Goal: Download file/media

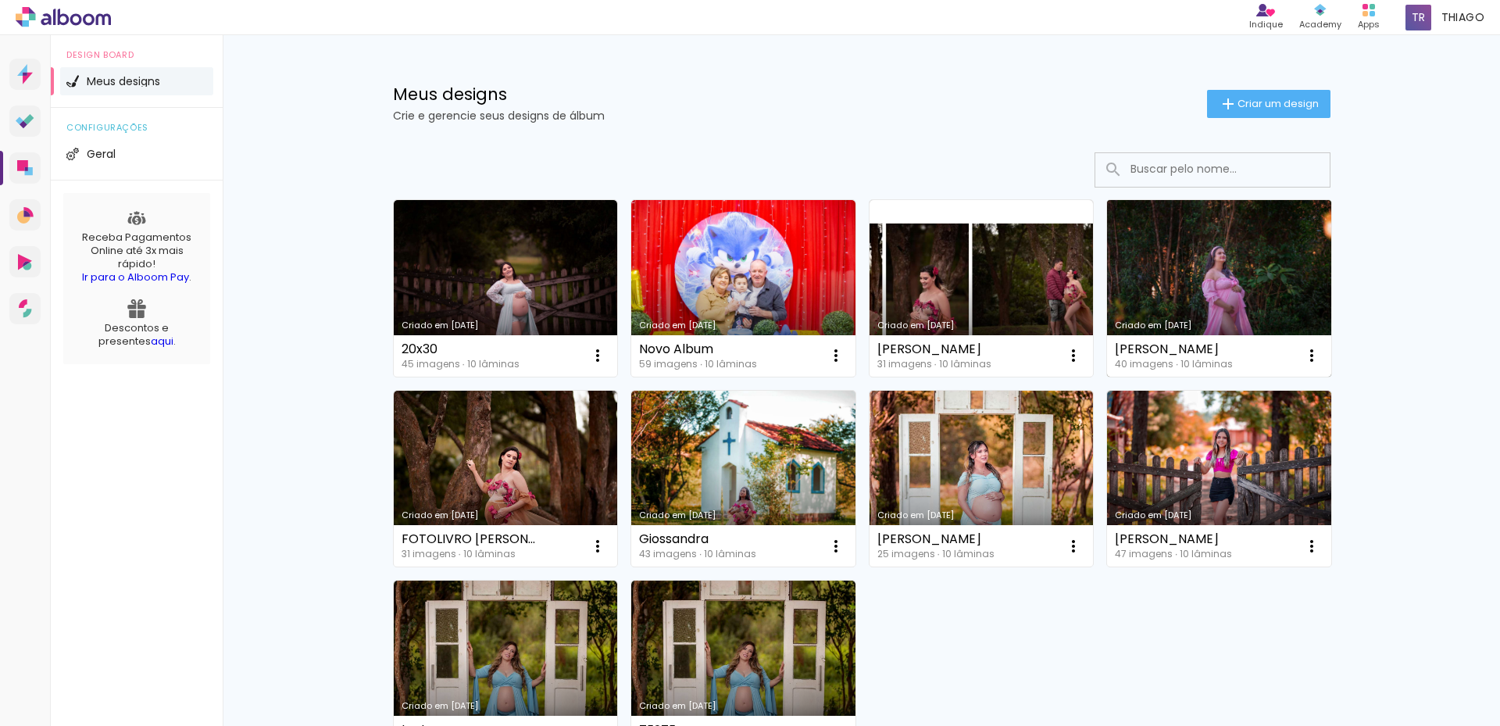
click at [1216, 300] on link "Criado em [DATE]" at bounding box center [1219, 288] width 224 height 177
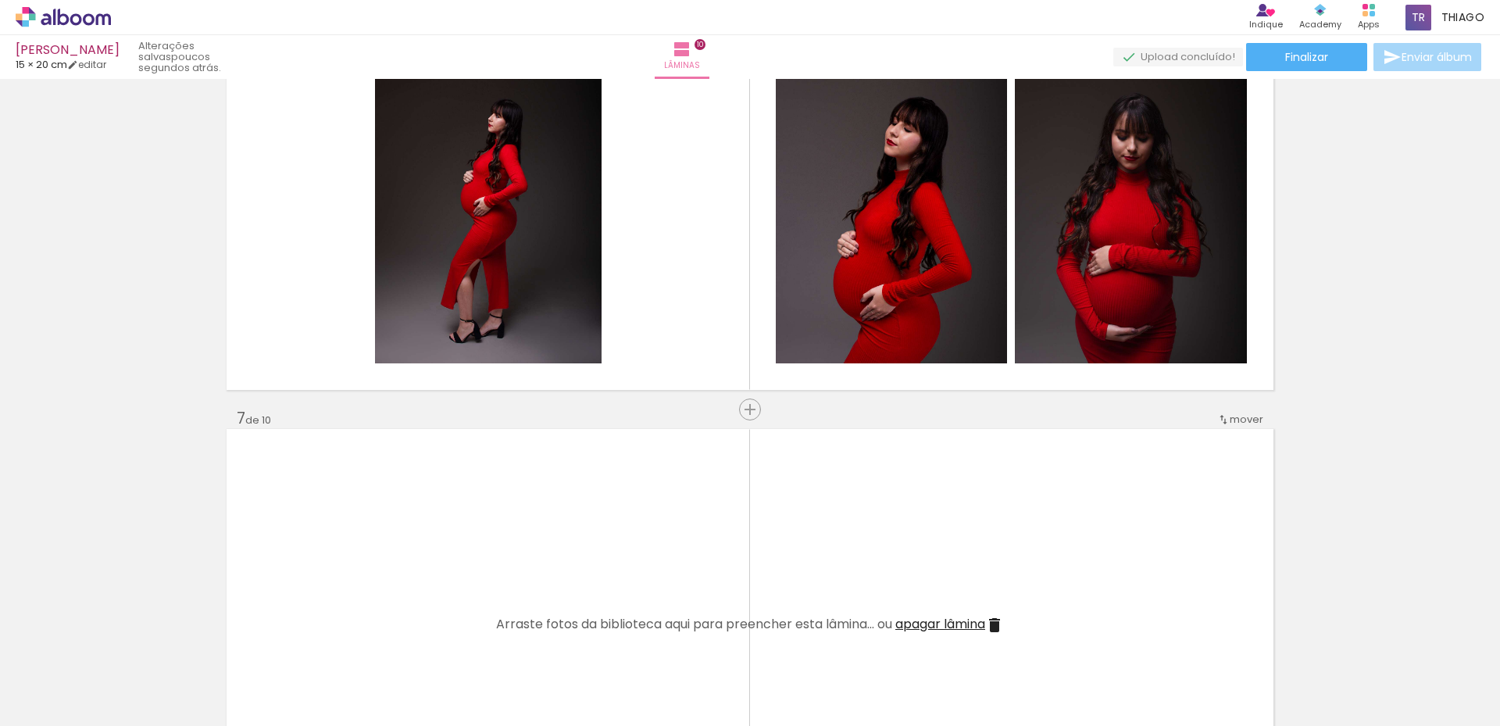
scroll to position [2516, 0]
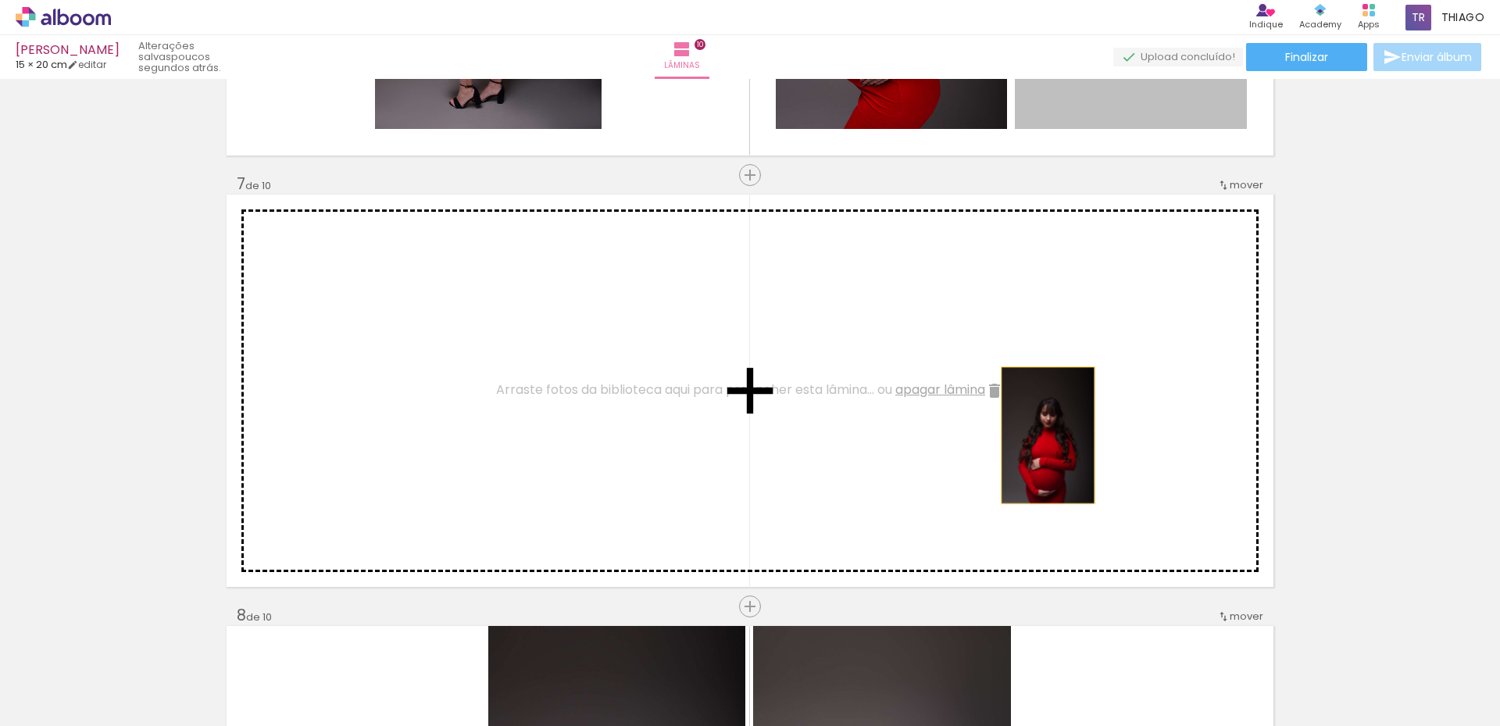
drag, startPoint x: 1099, startPoint y: 133, endPoint x: 974, endPoint y: 339, distance: 241.1
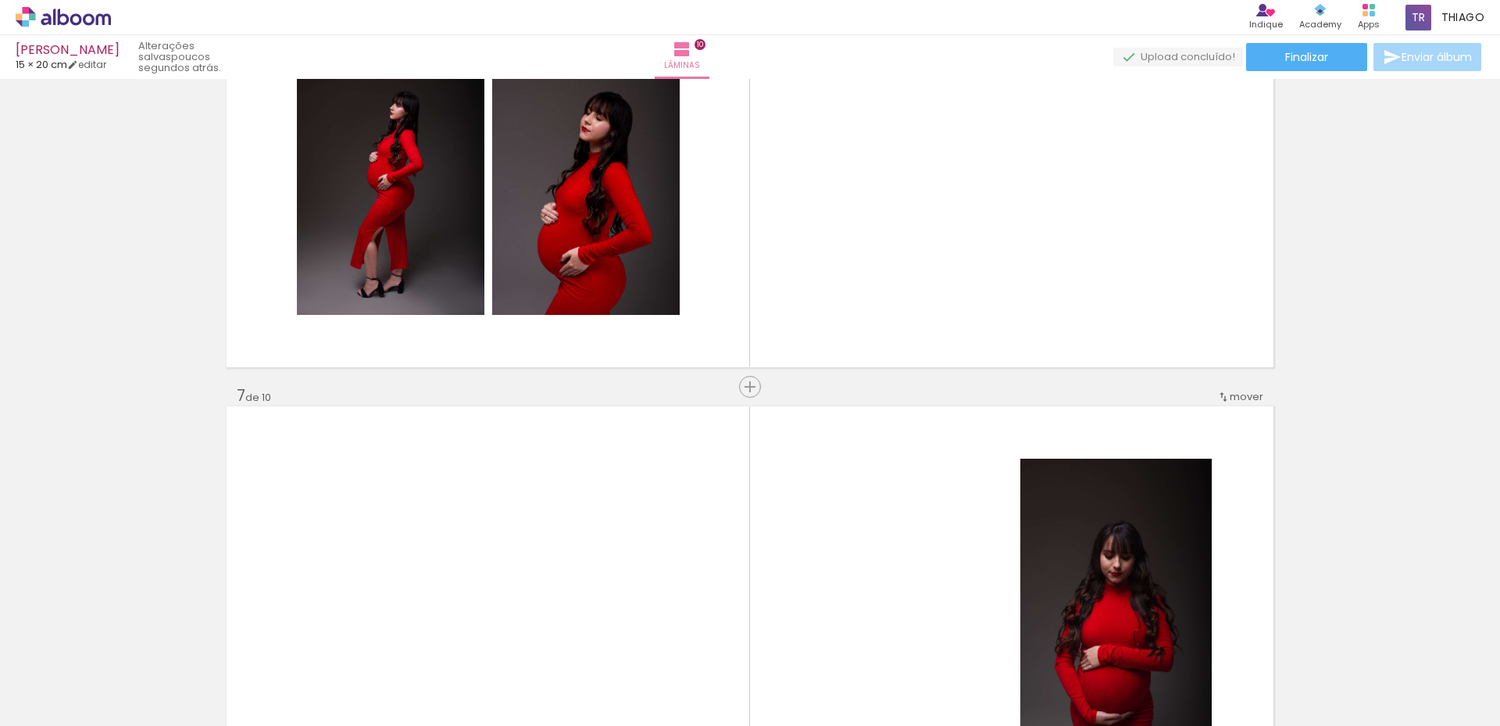
scroll to position [2282, 0]
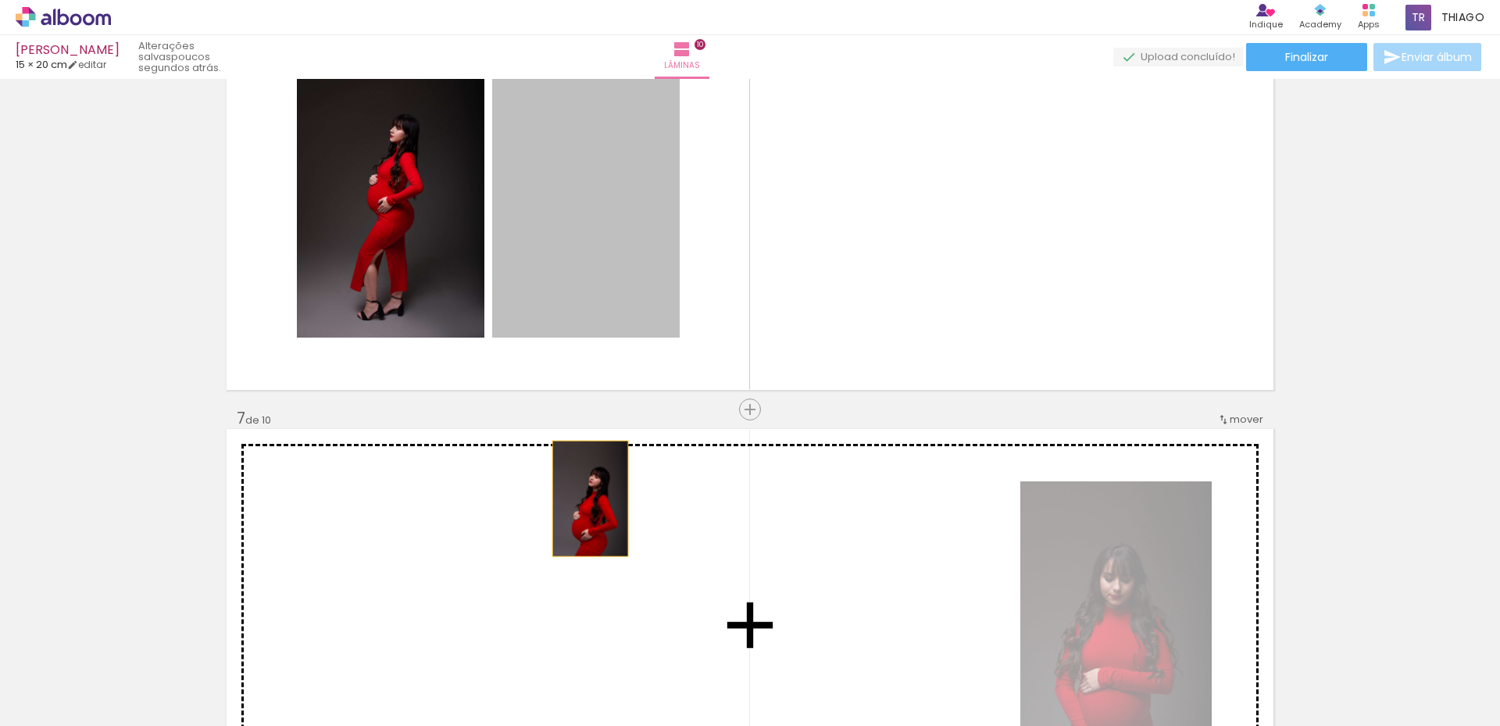
drag, startPoint x: 574, startPoint y: 412, endPoint x: 807, endPoint y: 511, distance: 253.0
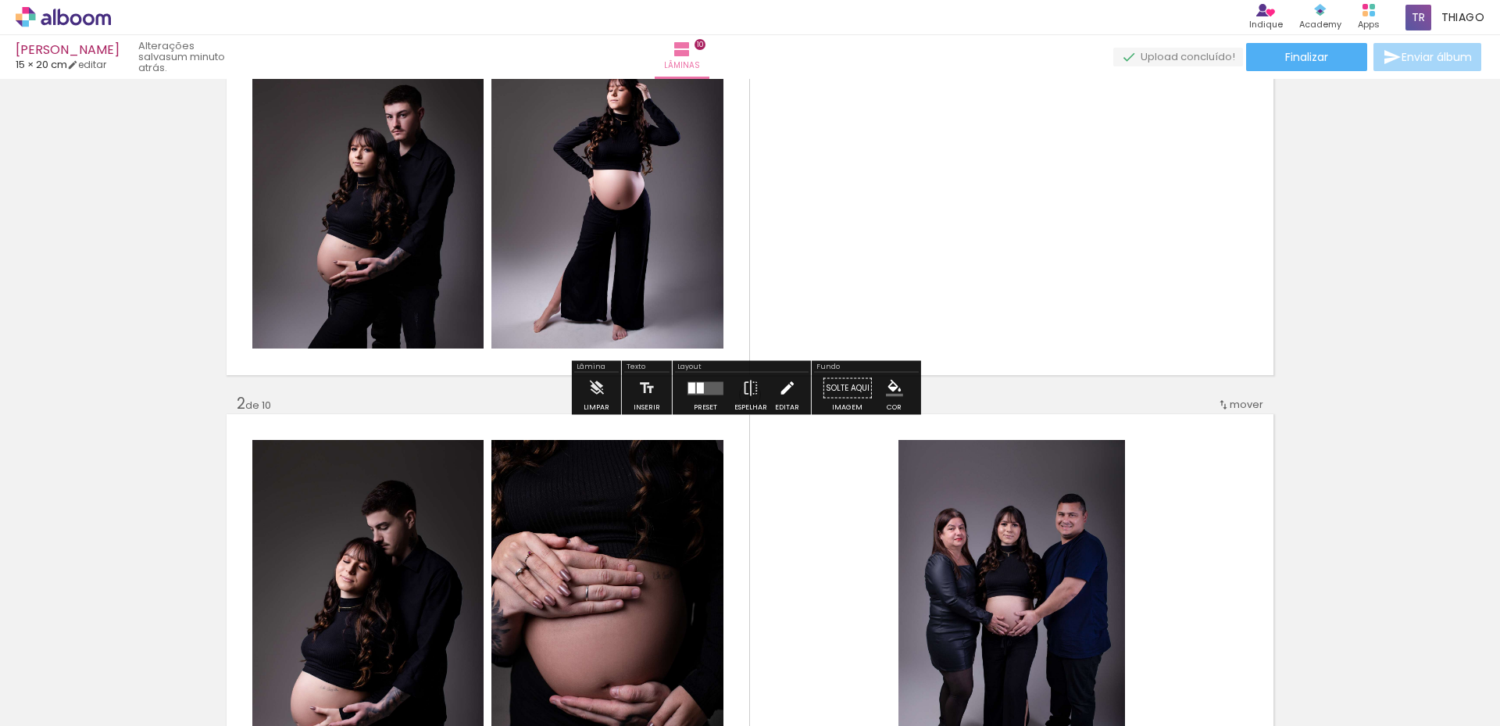
scroll to position [156, 0]
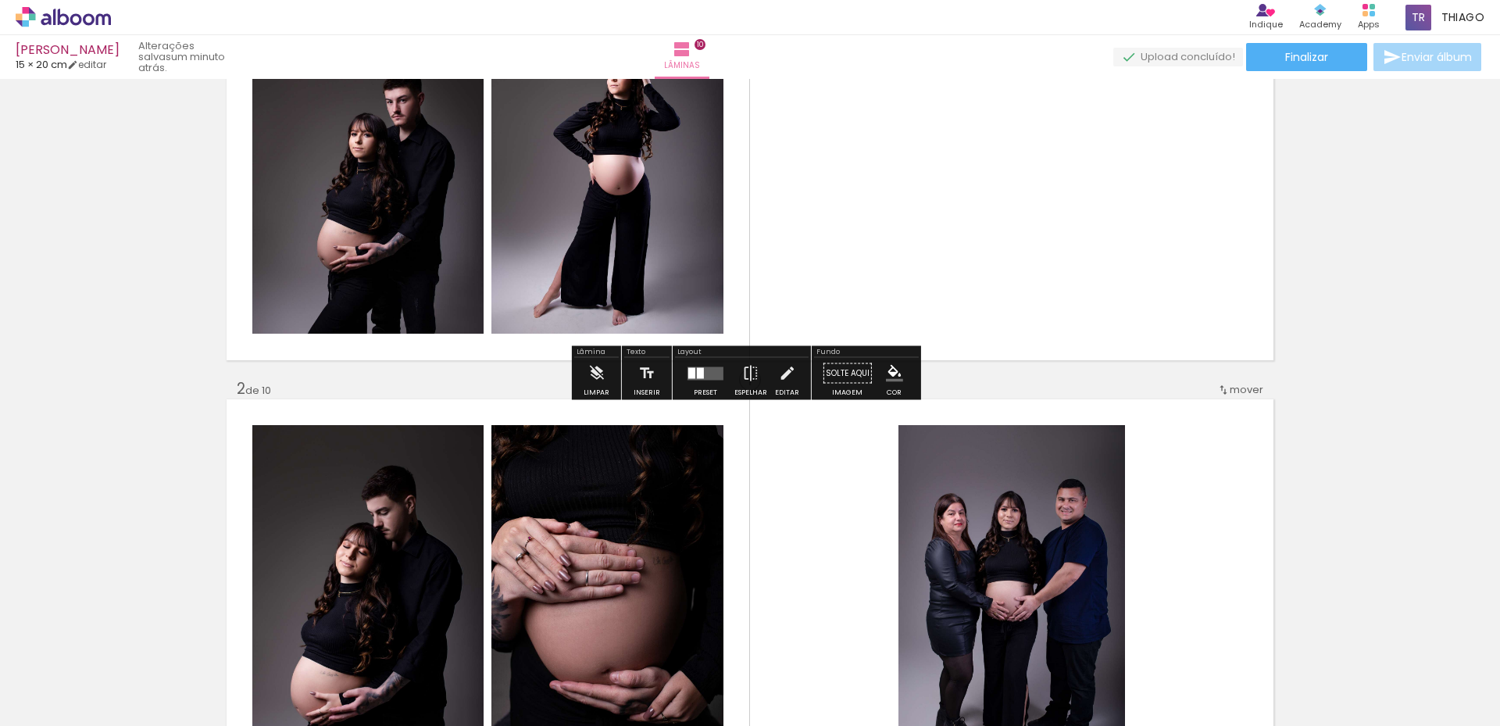
click at [704, 370] on quentale-layouter at bounding box center [705, 372] width 36 height 13
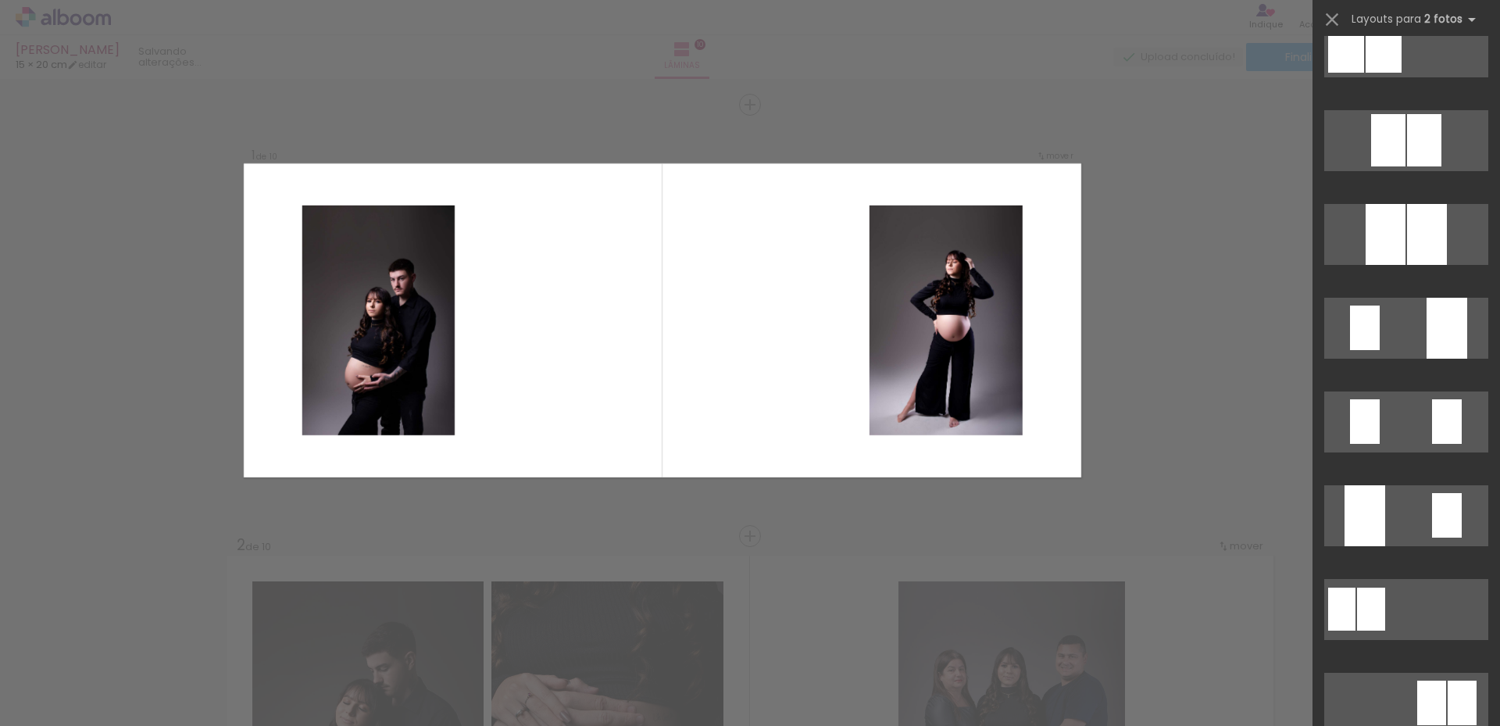
scroll to position [16, 0]
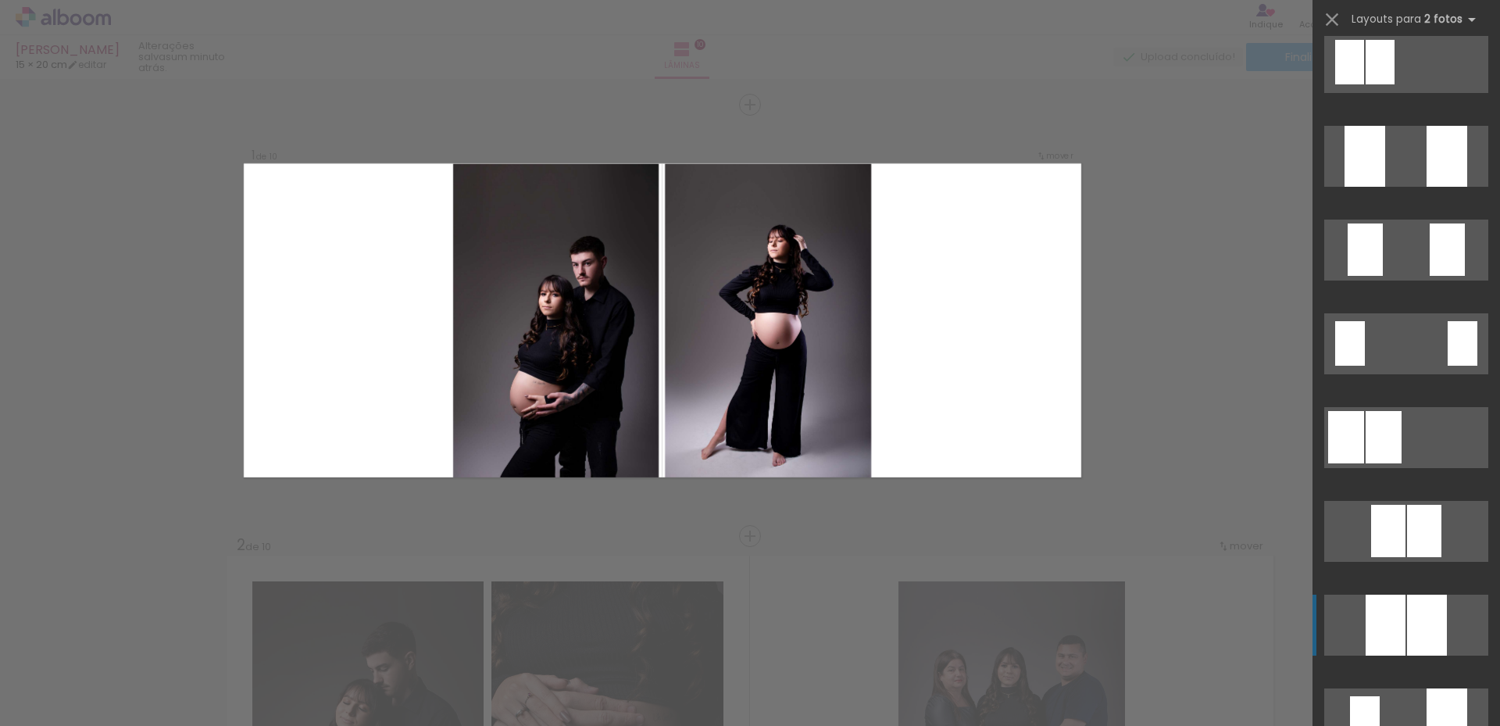
click at [1407, 613] on div at bounding box center [1427, 624] width 40 height 61
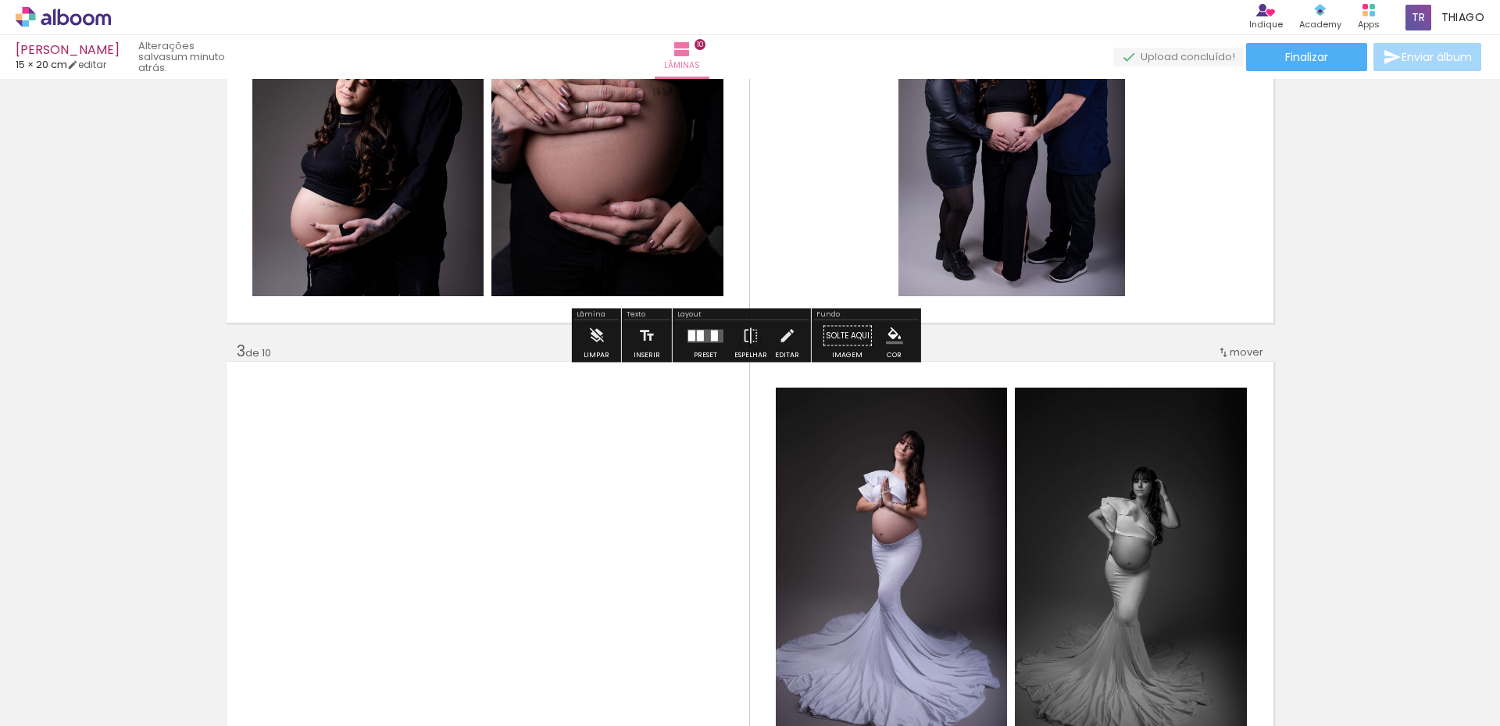
scroll to position [703, 0]
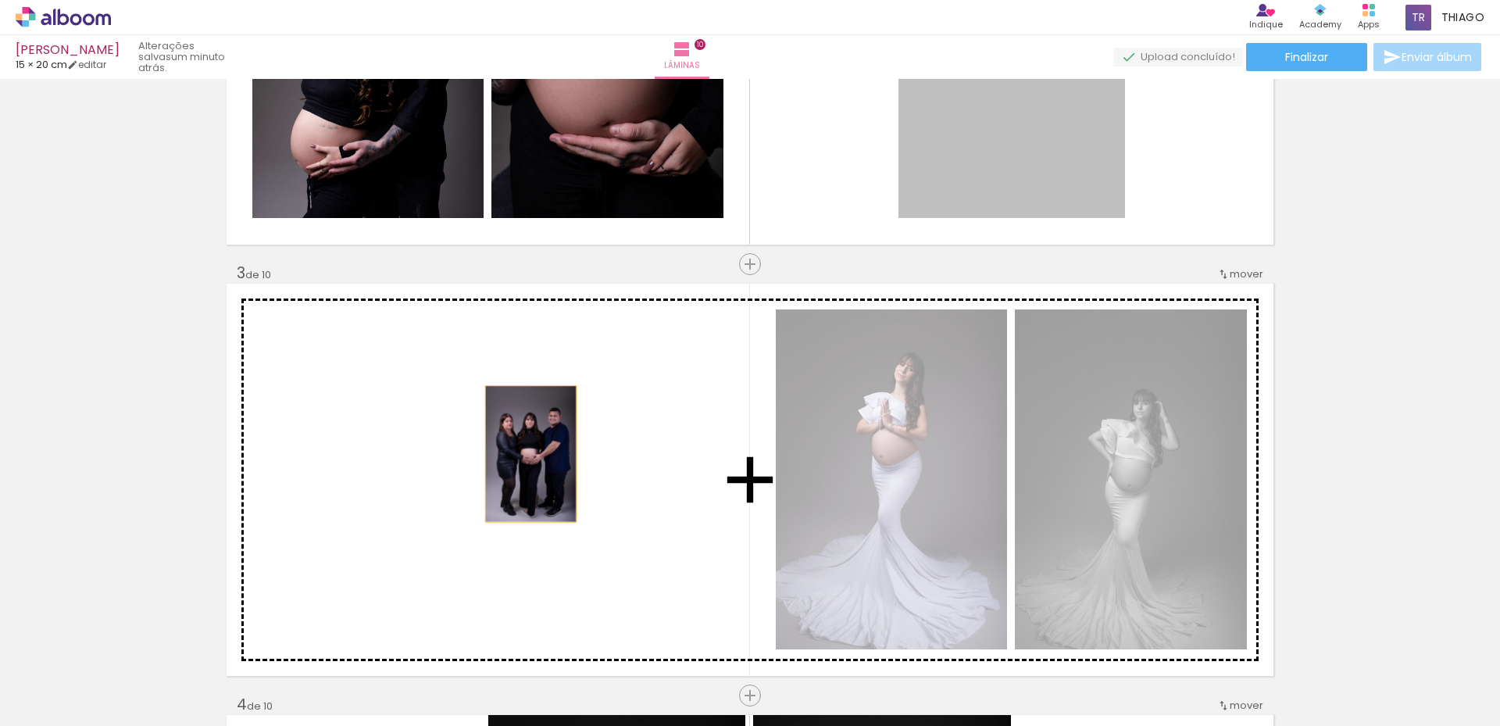
drag, startPoint x: 1004, startPoint y: 151, endPoint x: 525, endPoint y: 454, distance: 566.6
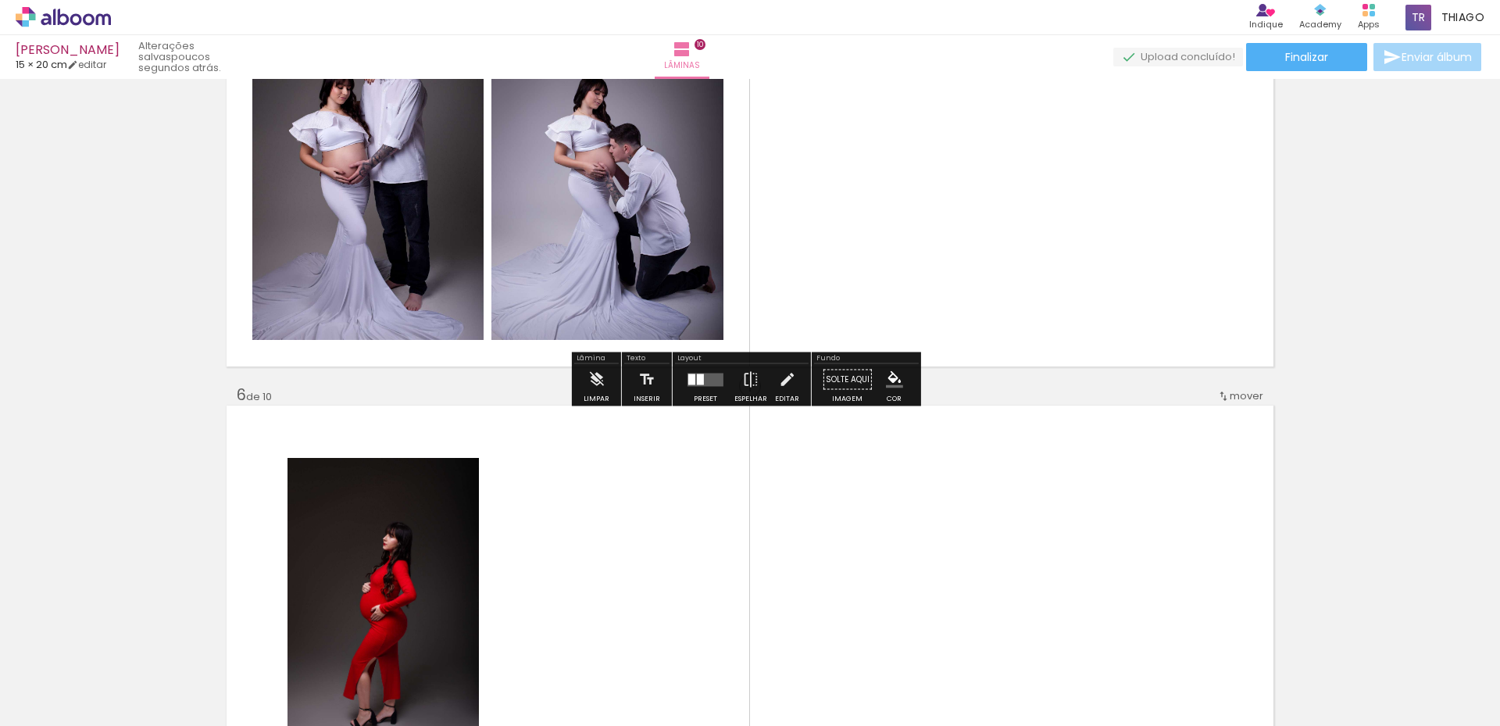
scroll to position [2031, 0]
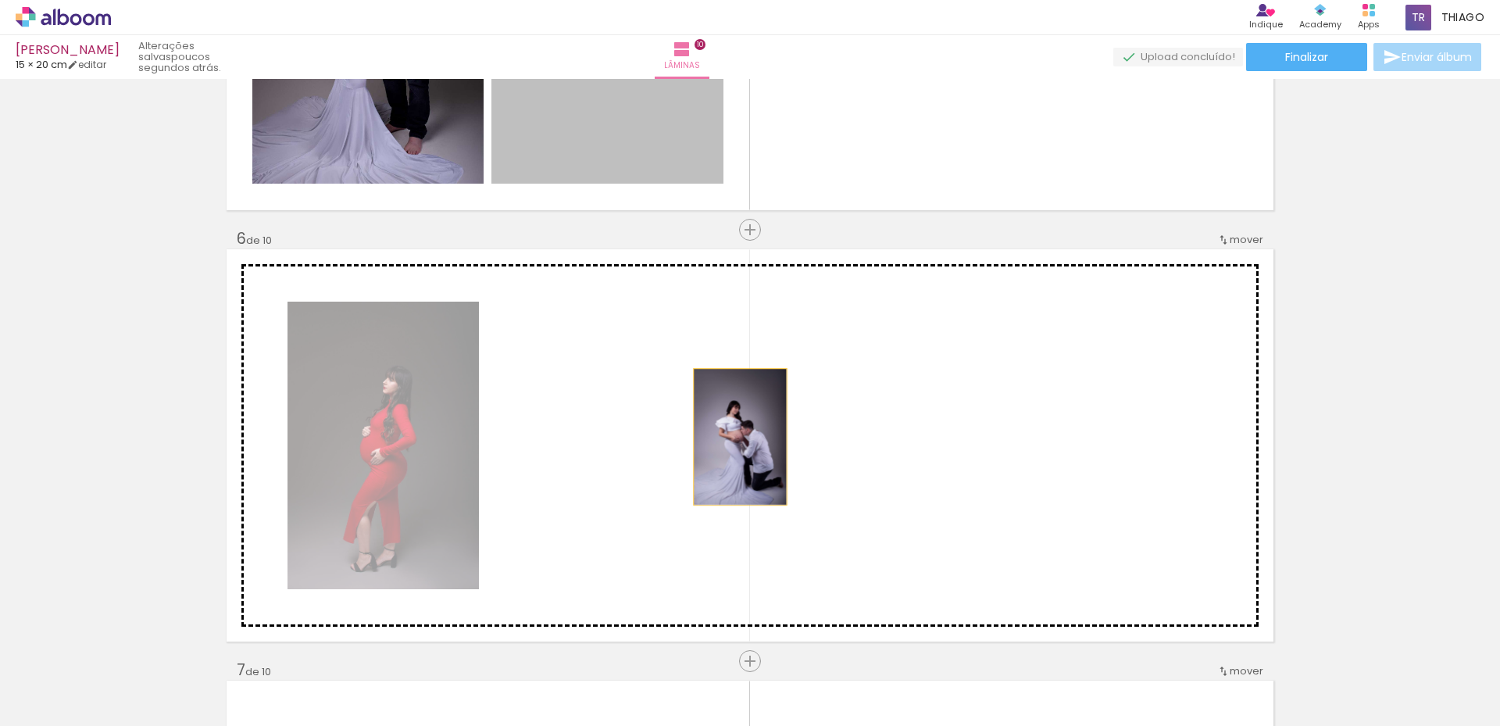
drag, startPoint x: 647, startPoint y: 140, endPoint x: 758, endPoint y: 469, distance: 347.0
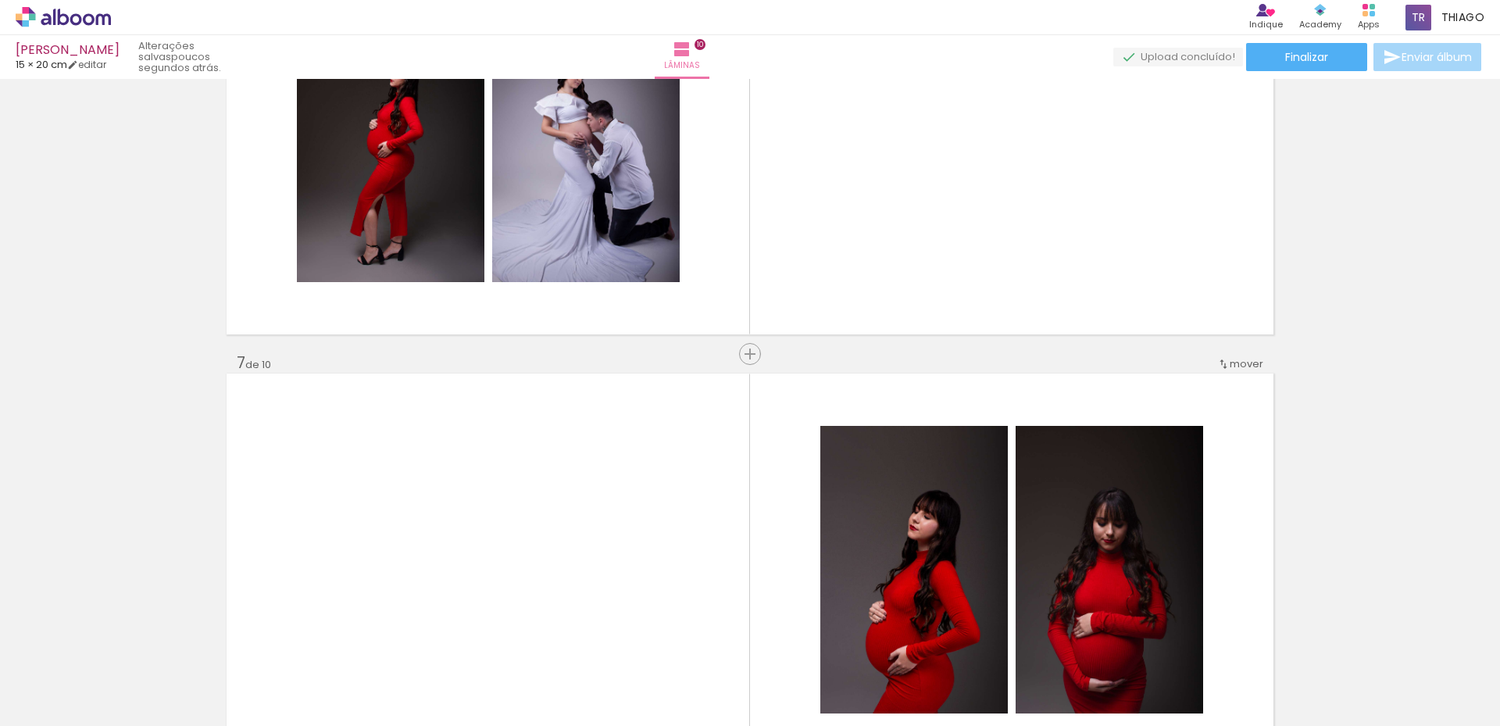
scroll to position [2187, 0]
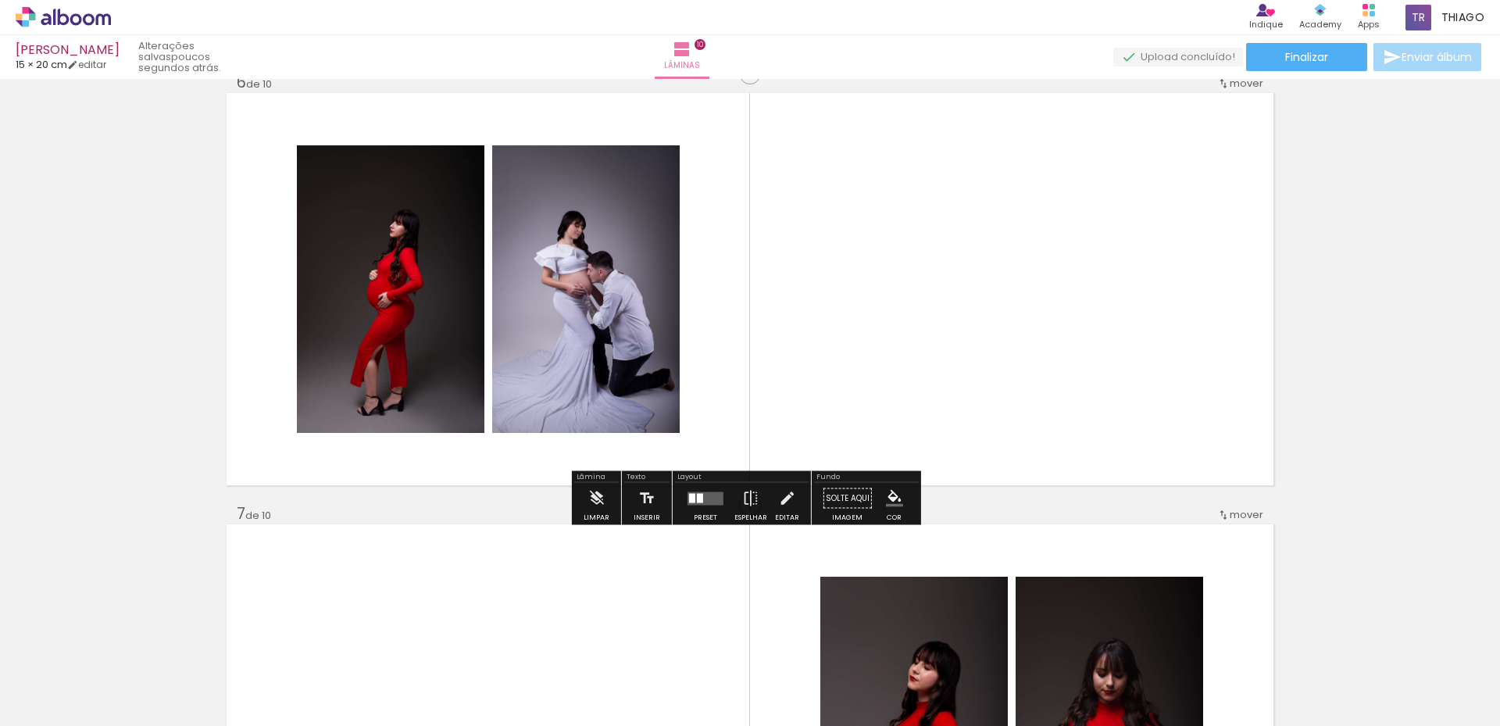
click at [697, 498] on div at bounding box center [700, 497] width 6 height 9
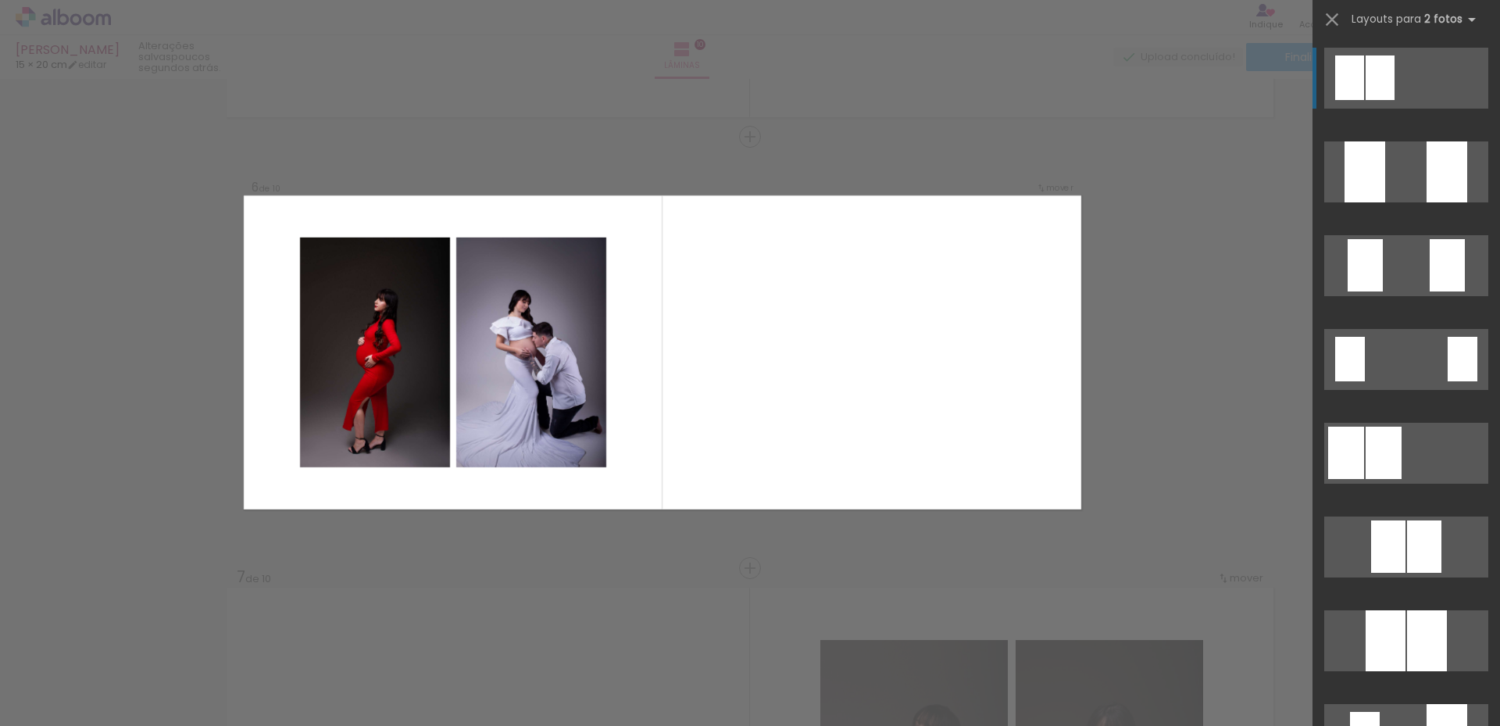
scroll to position [2123, 0]
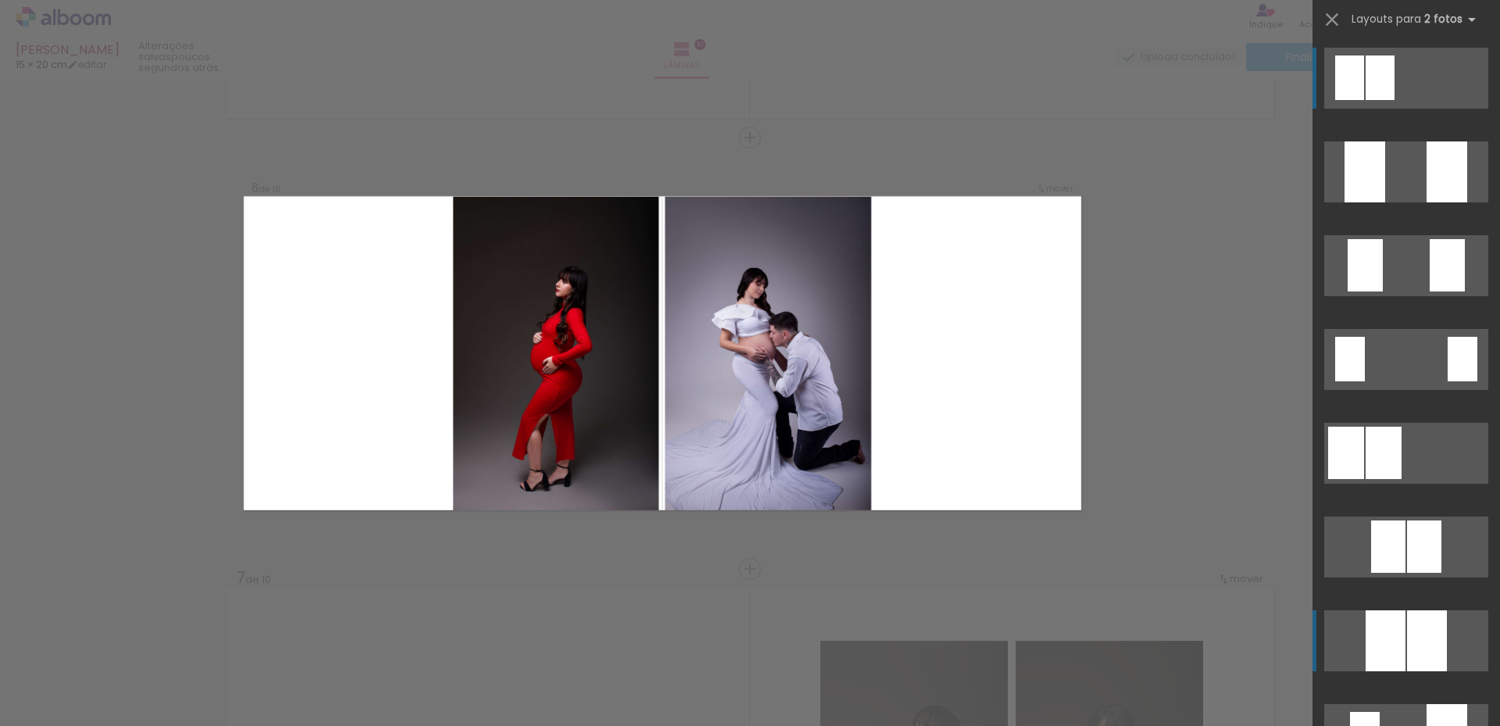
click at [1409, 636] on div at bounding box center [1427, 640] width 40 height 61
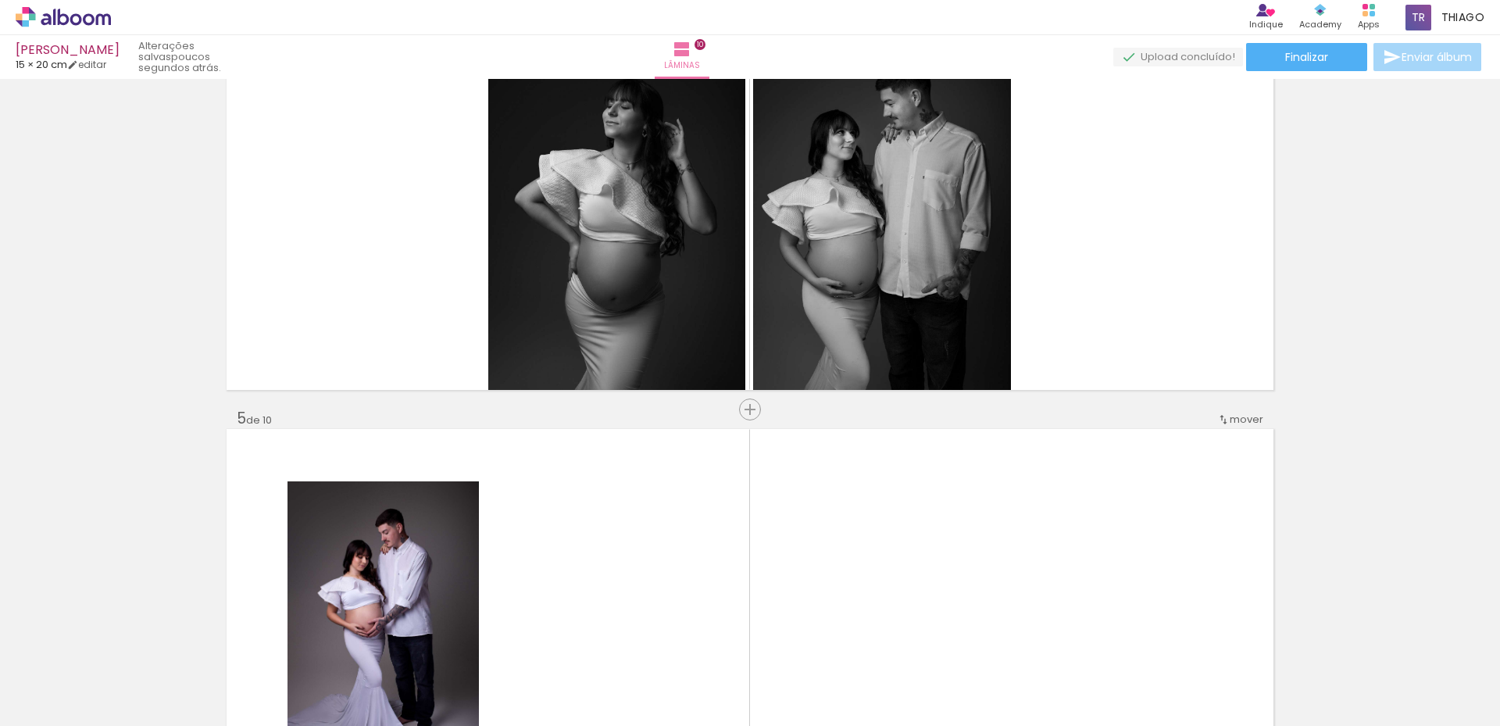
scroll to position [1654, 0]
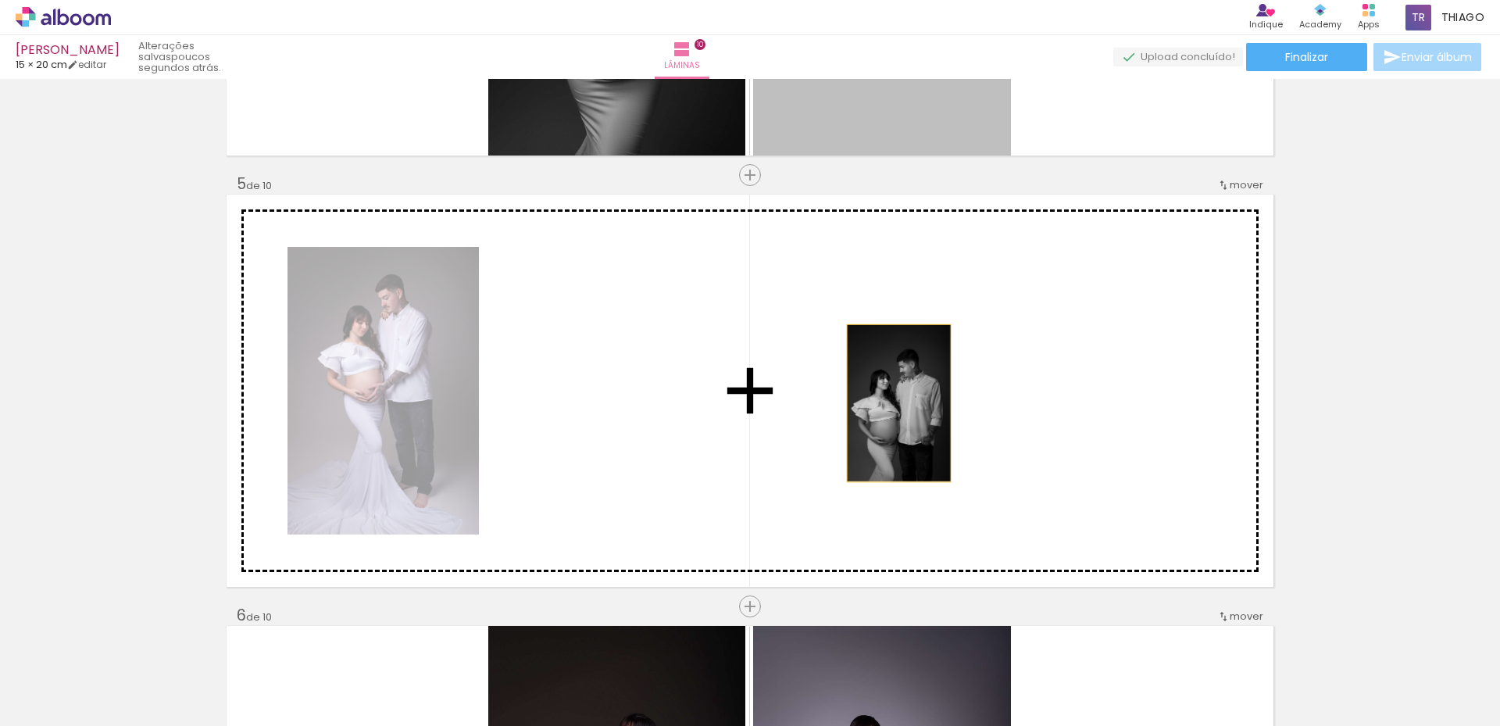
drag, startPoint x: 883, startPoint y: 118, endPoint x: 752, endPoint y: 431, distance: 339.6
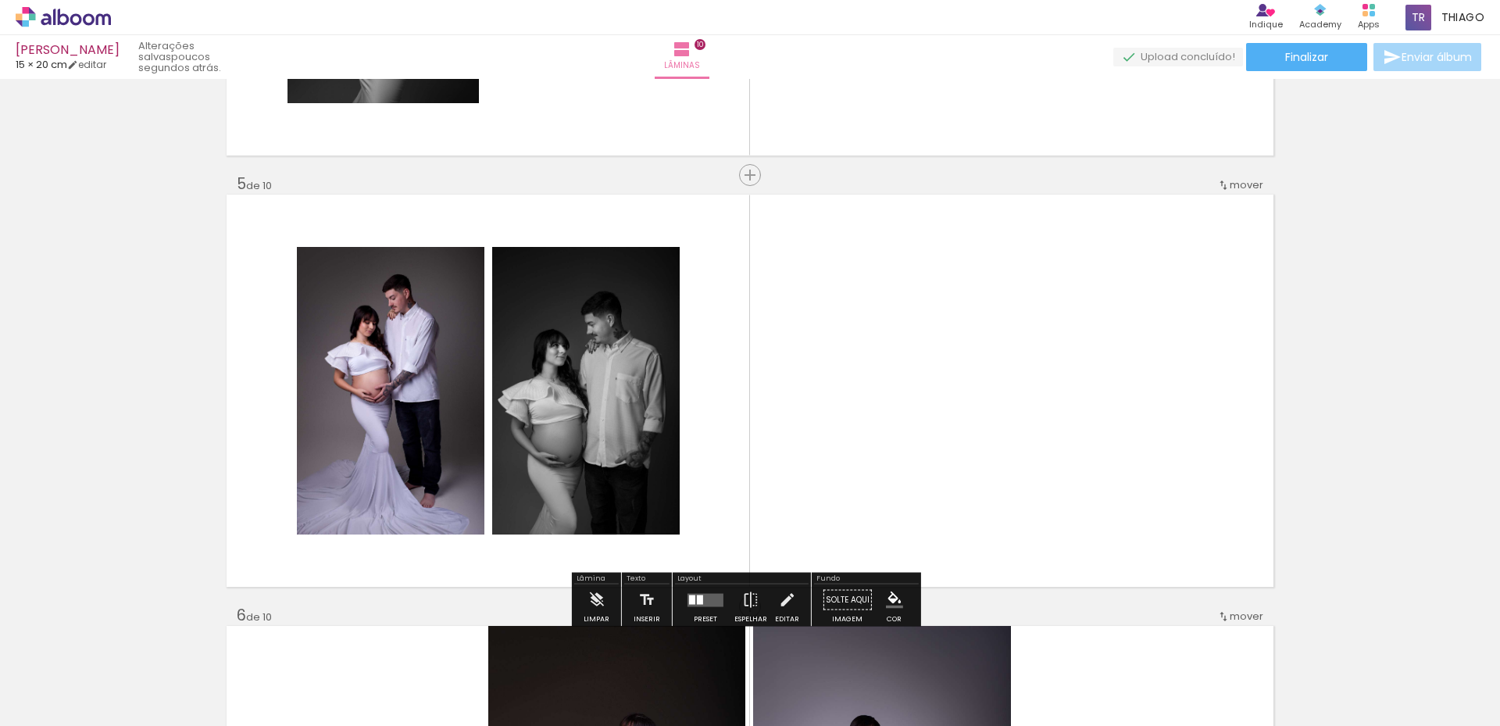
drag, startPoint x: 698, startPoint y: 605, endPoint x: 803, endPoint y: 605, distance: 104.7
click at [699, 607] on div at bounding box center [705, 599] width 42 height 31
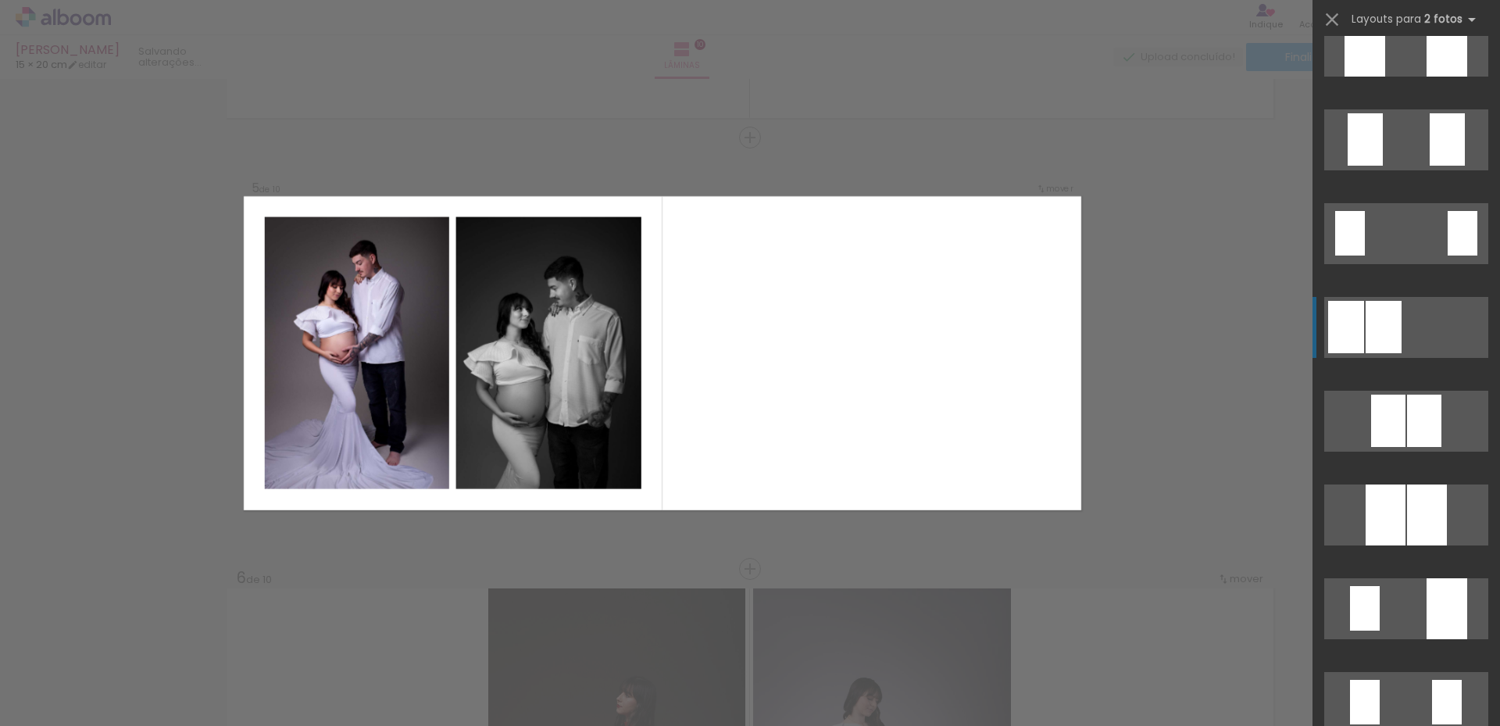
scroll to position [0, 0]
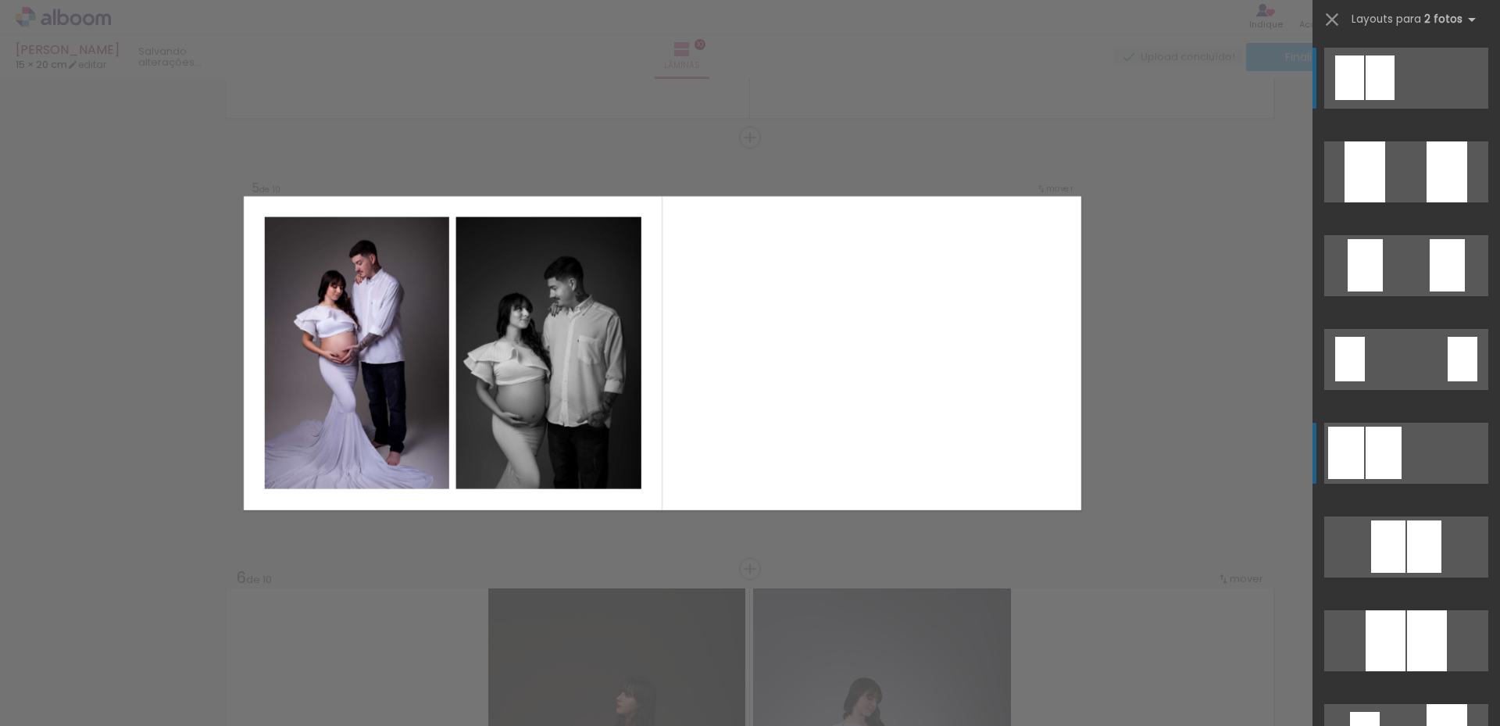
click at [1357, 438] on div at bounding box center [1346, 452] width 36 height 52
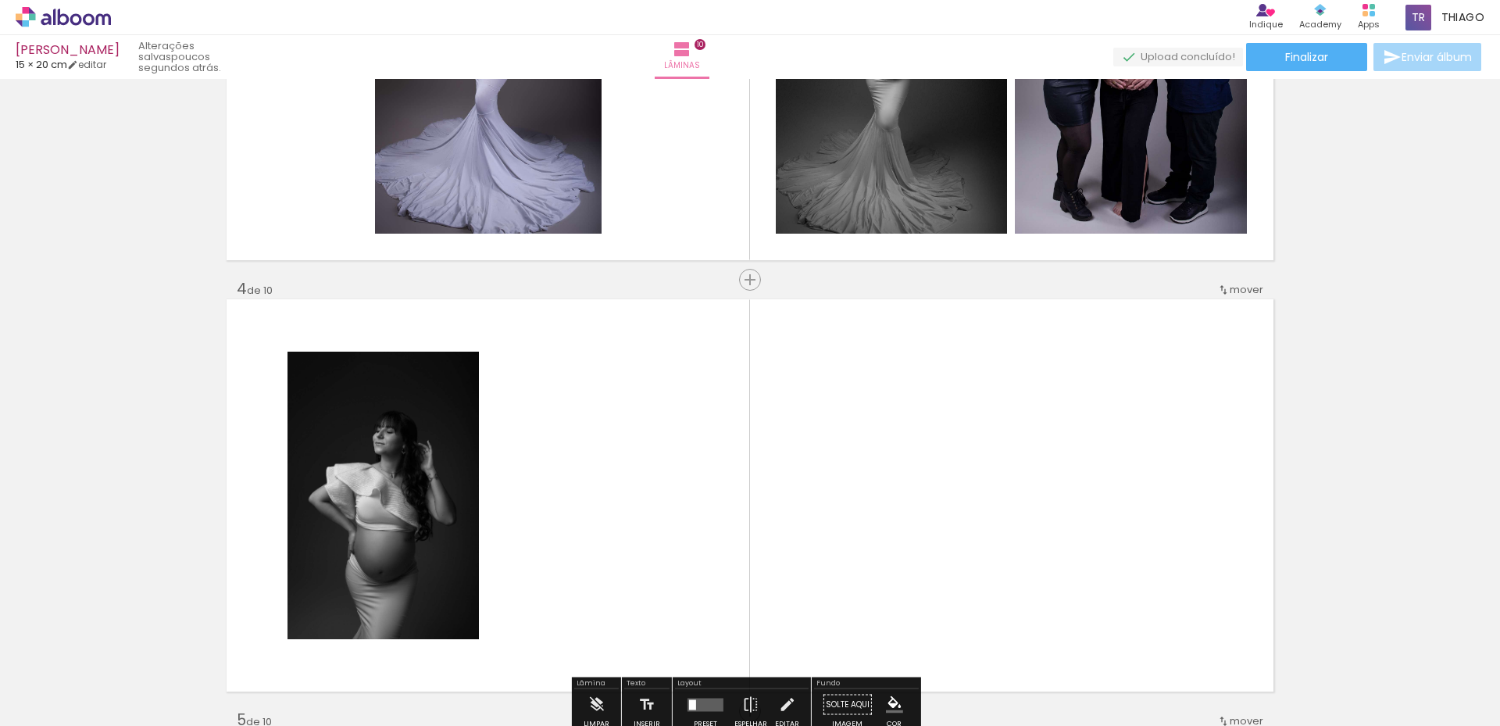
scroll to position [1145, 0]
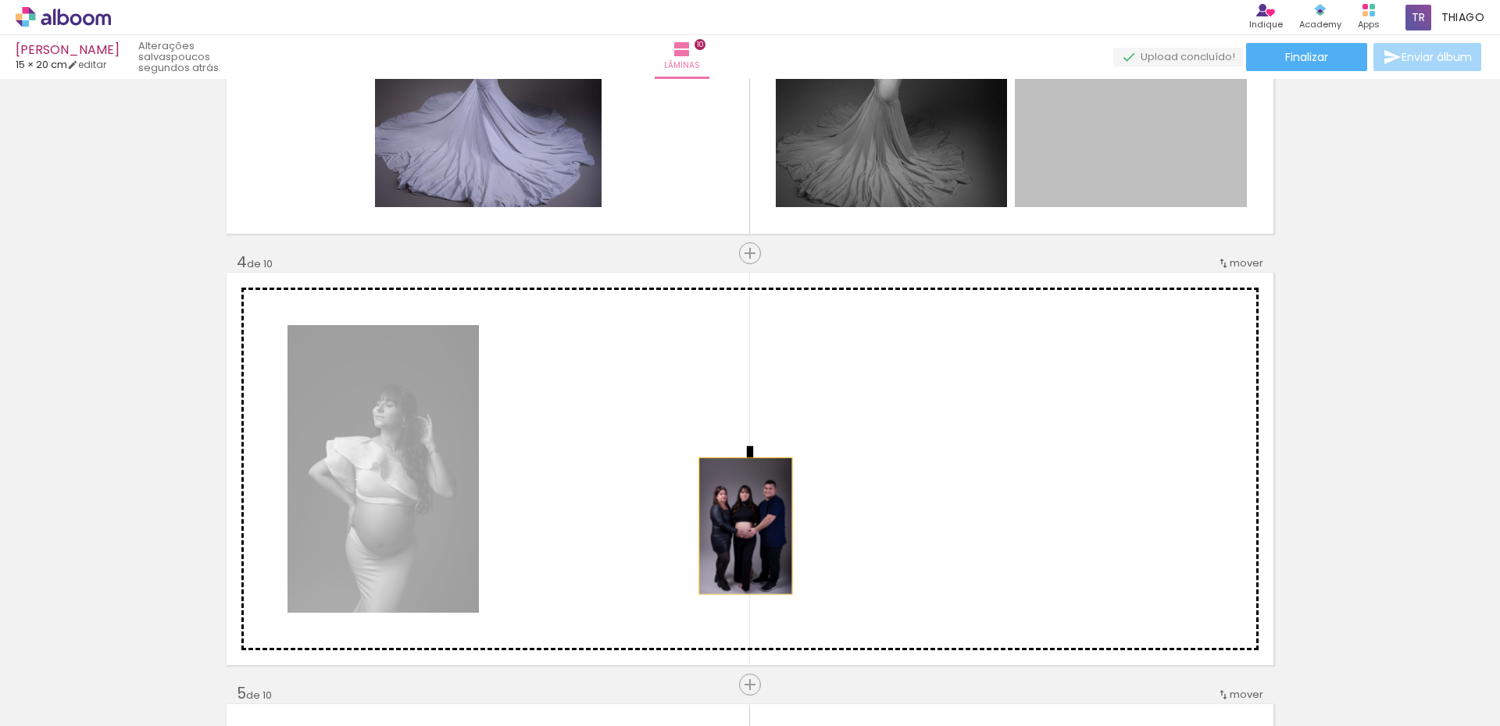
drag, startPoint x: 1085, startPoint y: 226, endPoint x: 803, endPoint y: 512, distance: 401.5
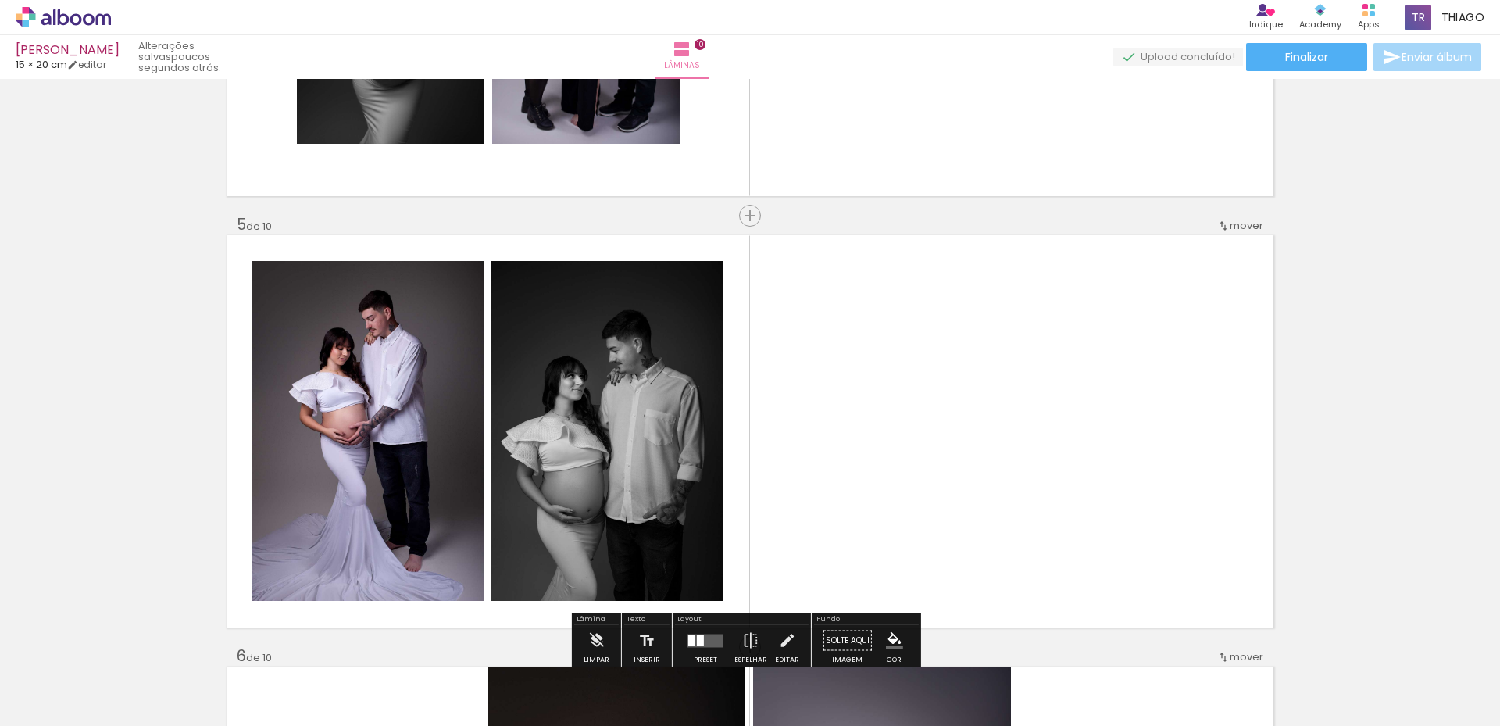
scroll to position [1379, 0]
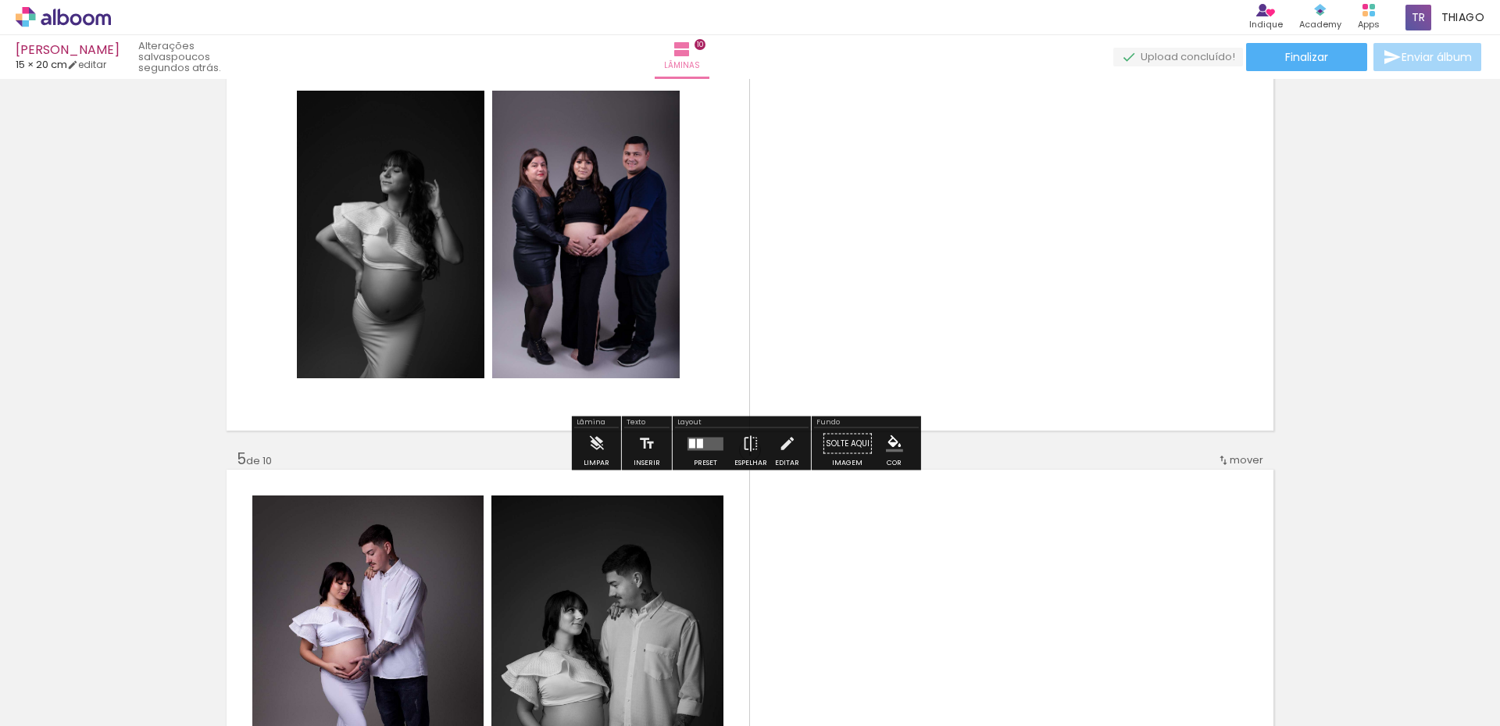
click at [716, 445] on quentale-layouter at bounding box center [705, 443] width 36 height 13
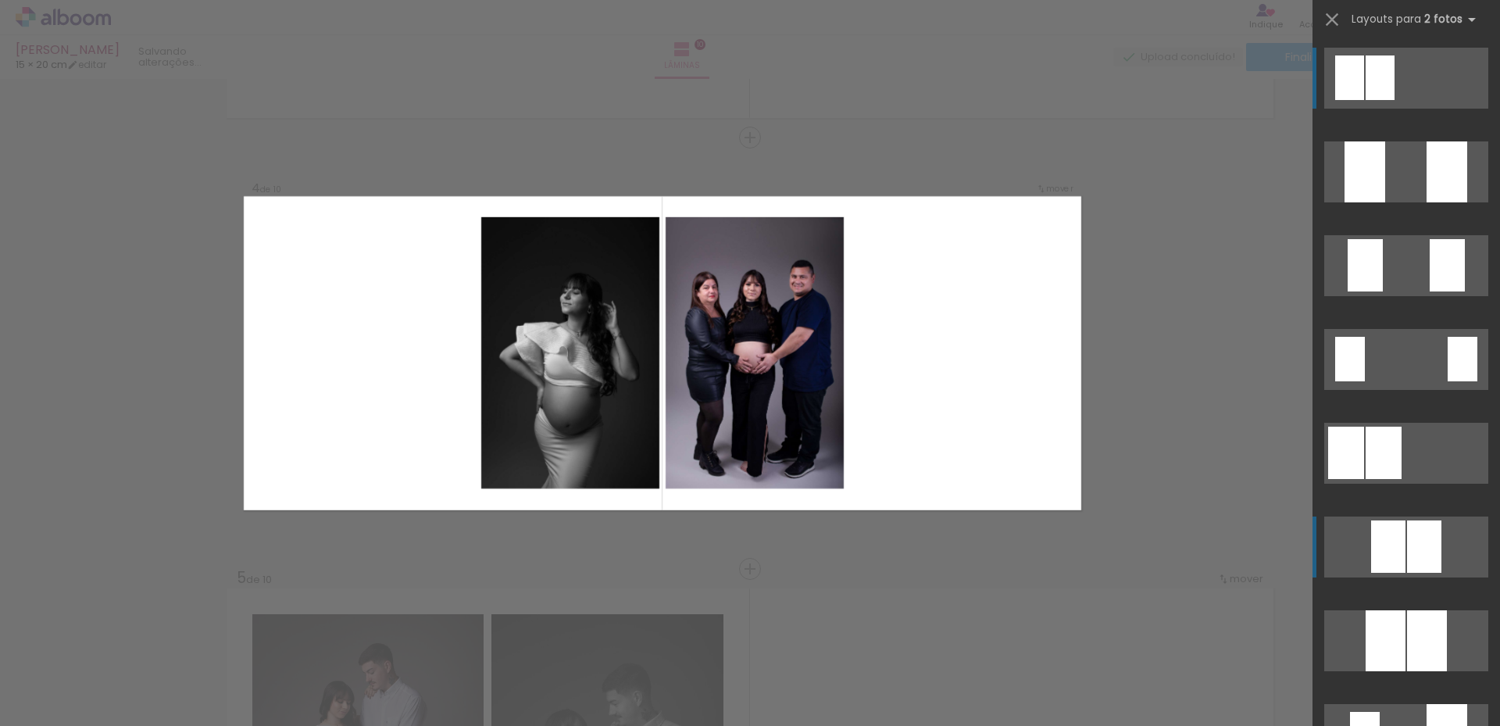
scroll to position [1261, 0]
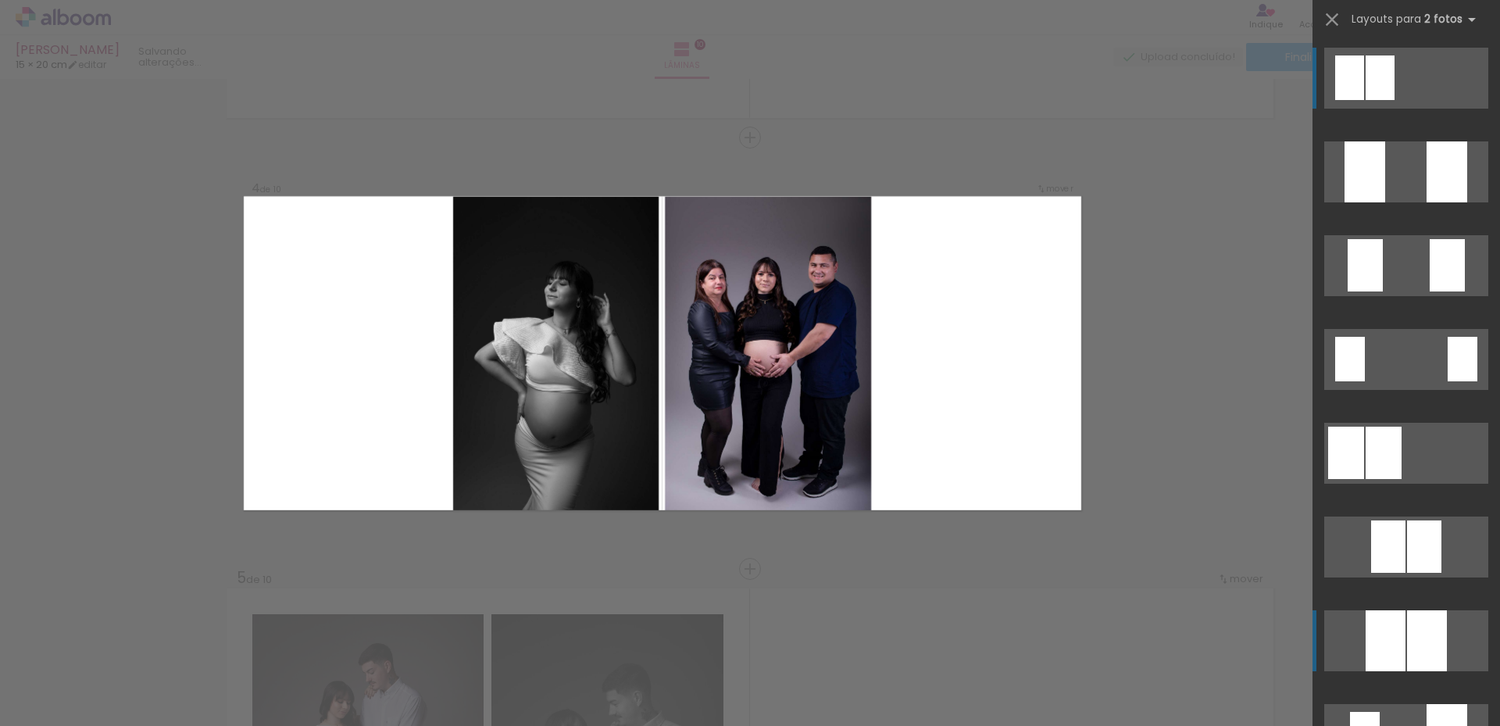
click at [1399, 619] on div at bounding box center [1385, 640] width 40 height 61
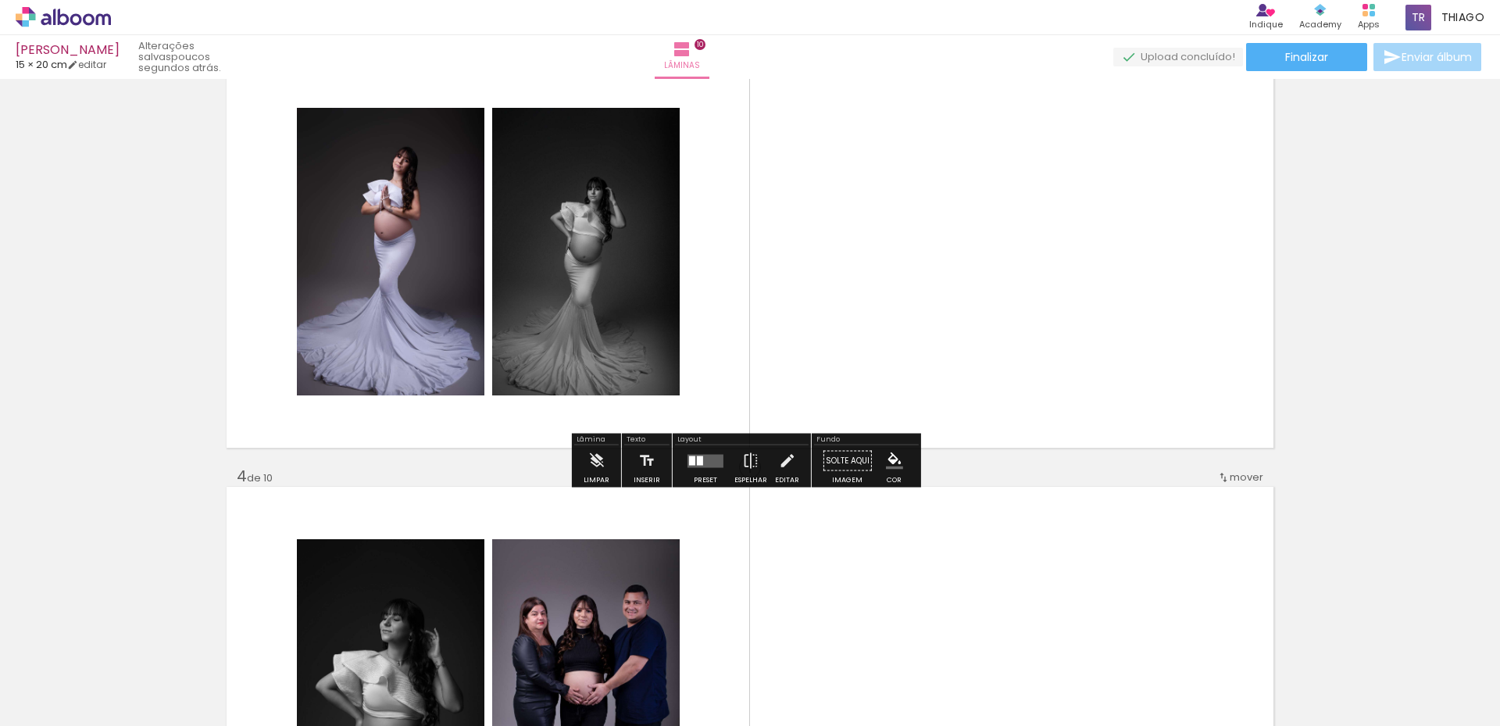
scroll to position [937, 0]
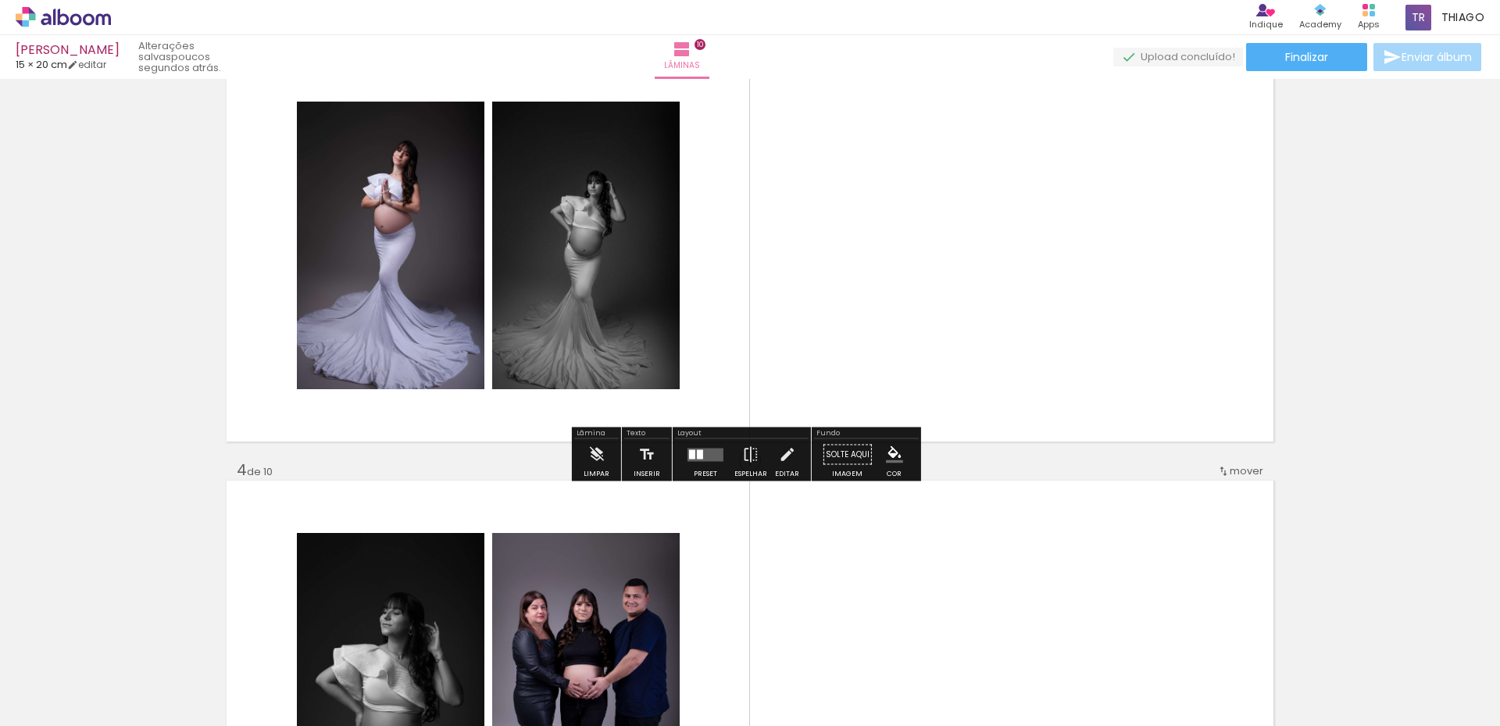
click at [707, 455] on quentale-layouter at bounding box center [705, 454] width 36 height 13
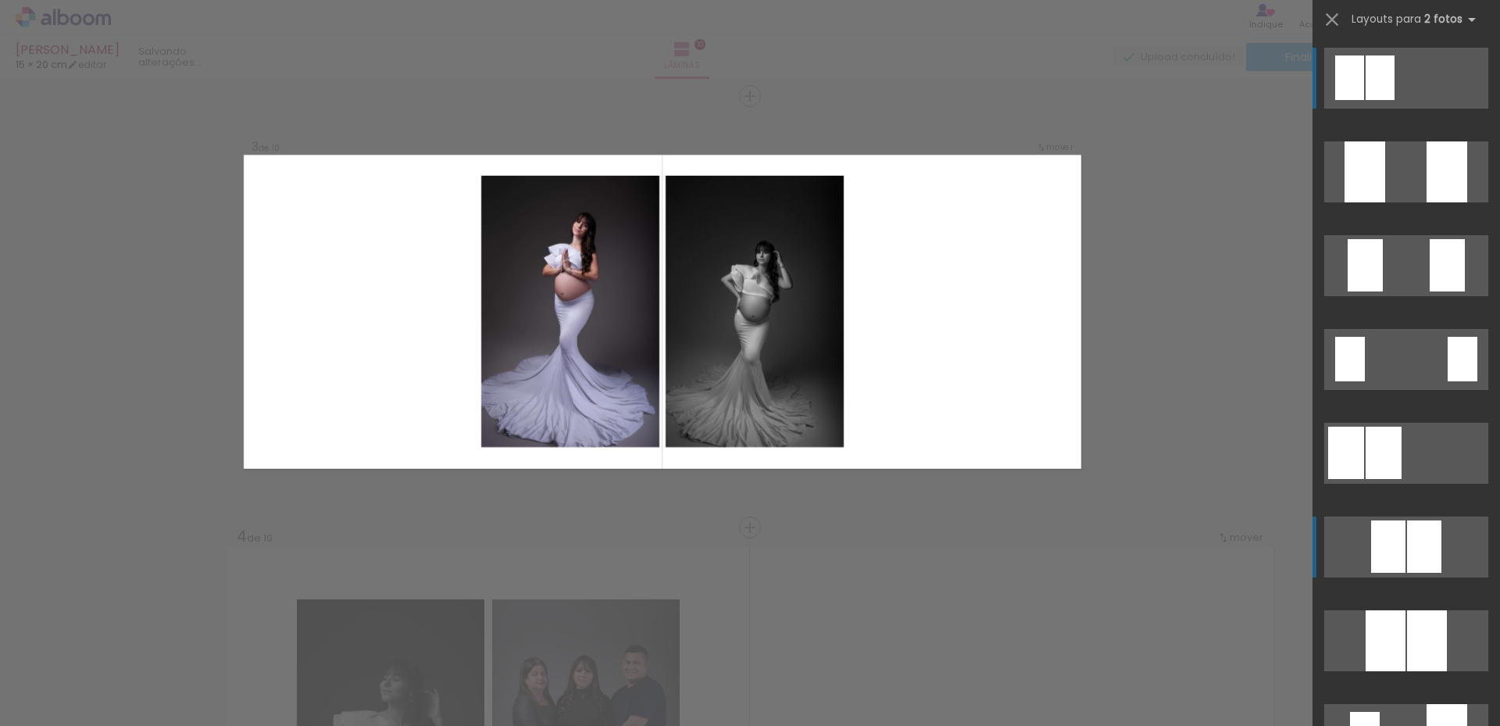
scroll to position [829, 0]
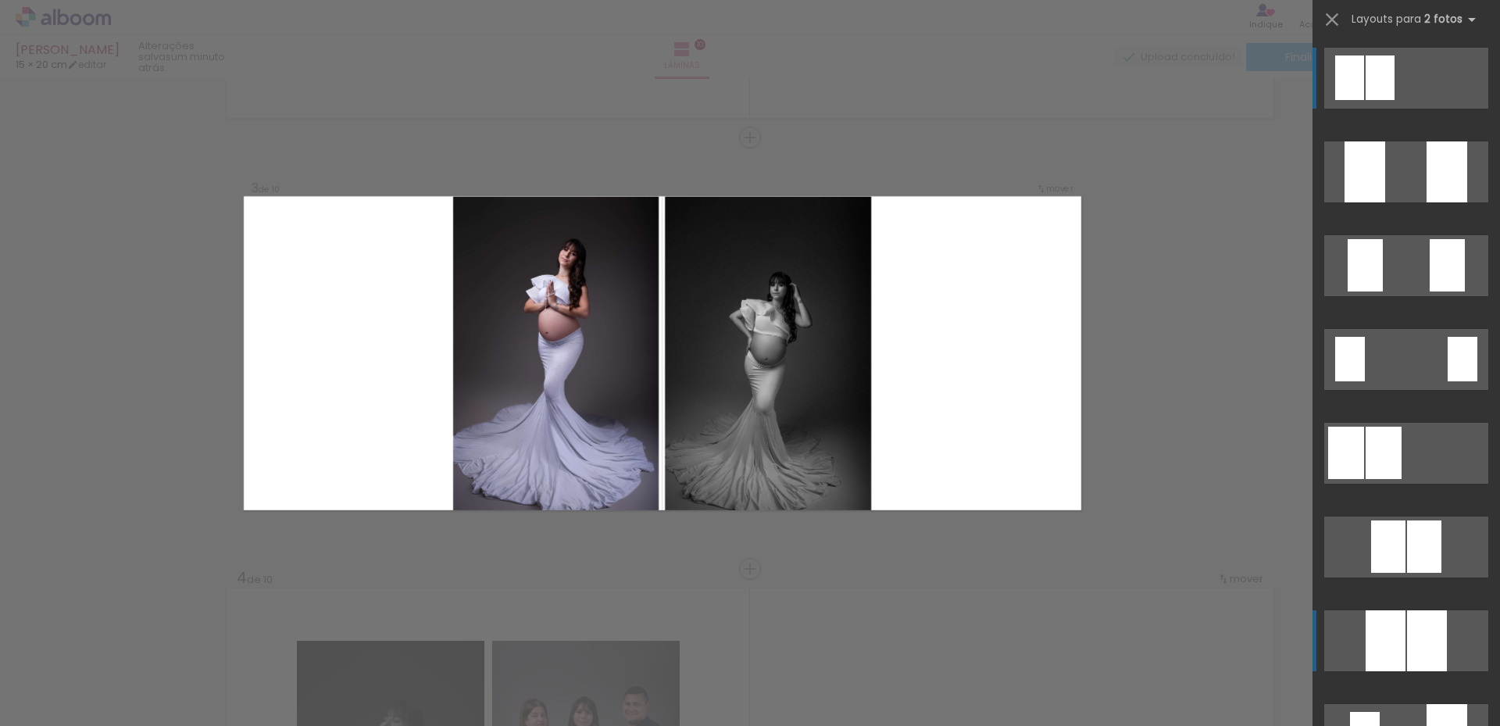
click at [1409, 642] on div at bounding box center [1427, 640] width 40 height 61
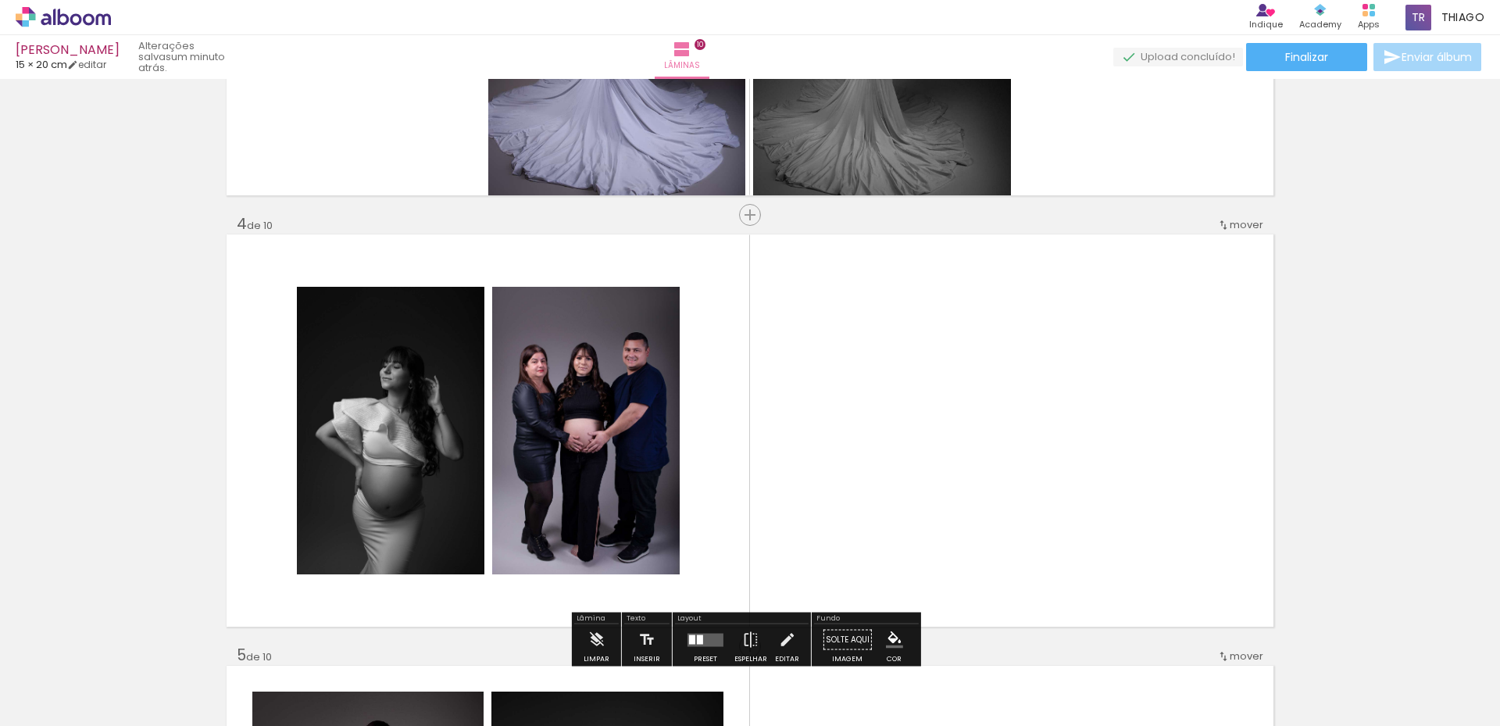
scroll to position [1328, 0]
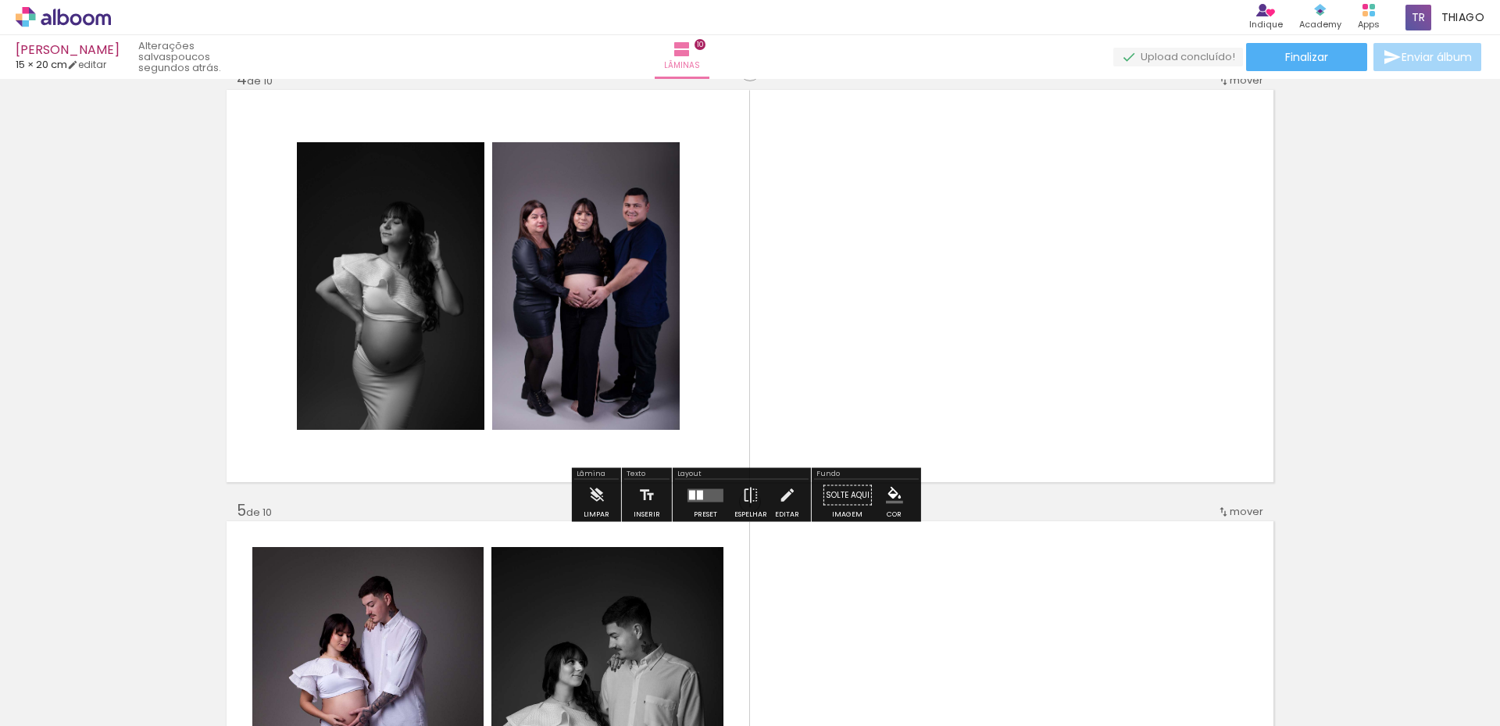
click at [707, 498] on quentale-layouter at bounding box center [705, 494] width 36 height 13
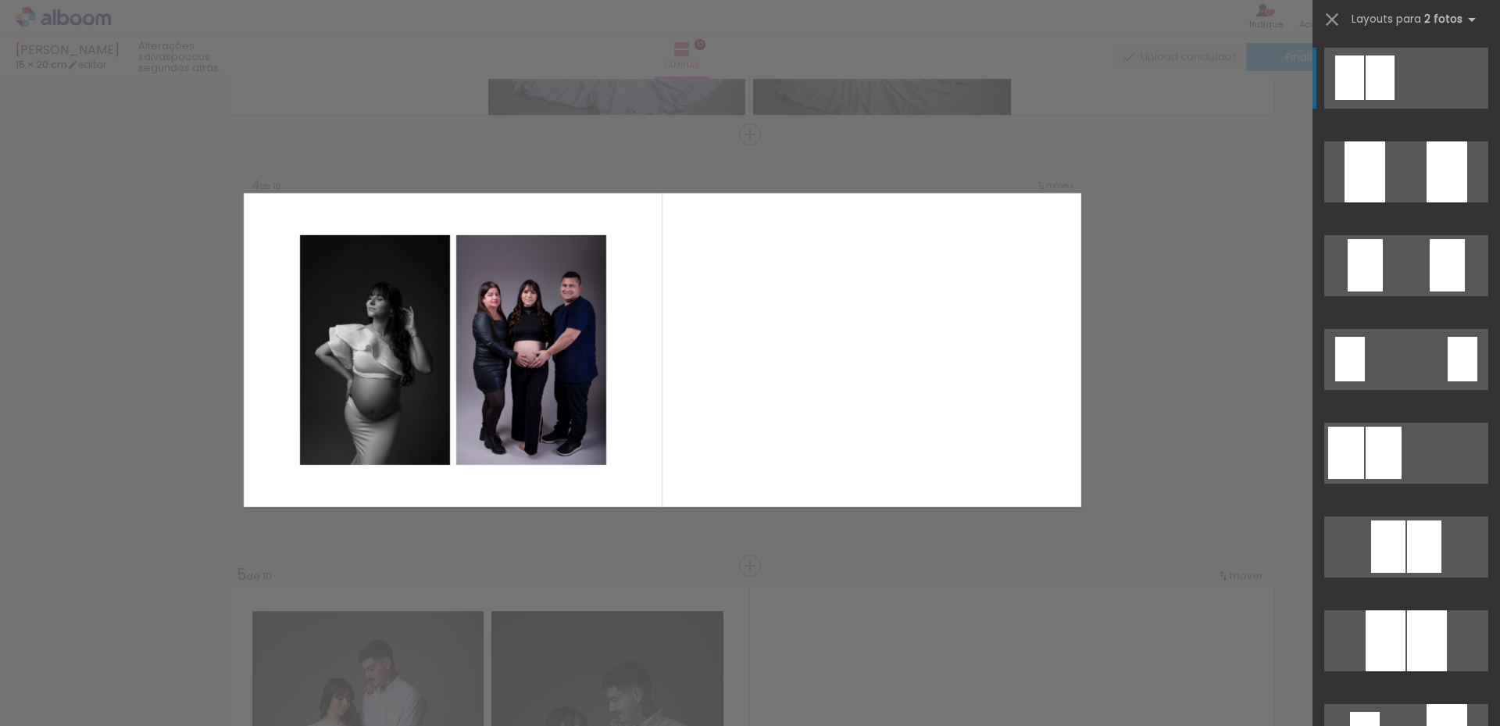
scroll to position [1261, 0]
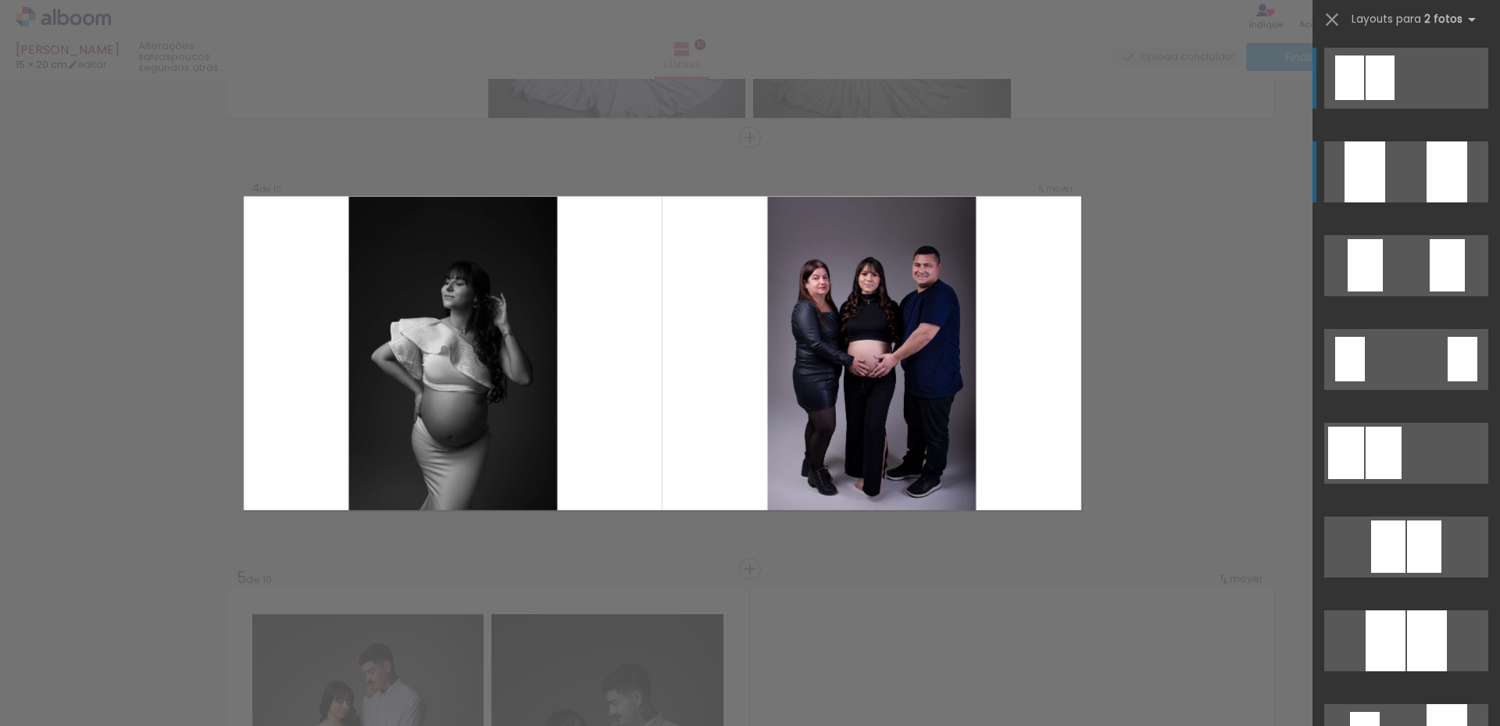
click at [1426, 183] on div at bounding box center [1446, 171] width 41 height 61
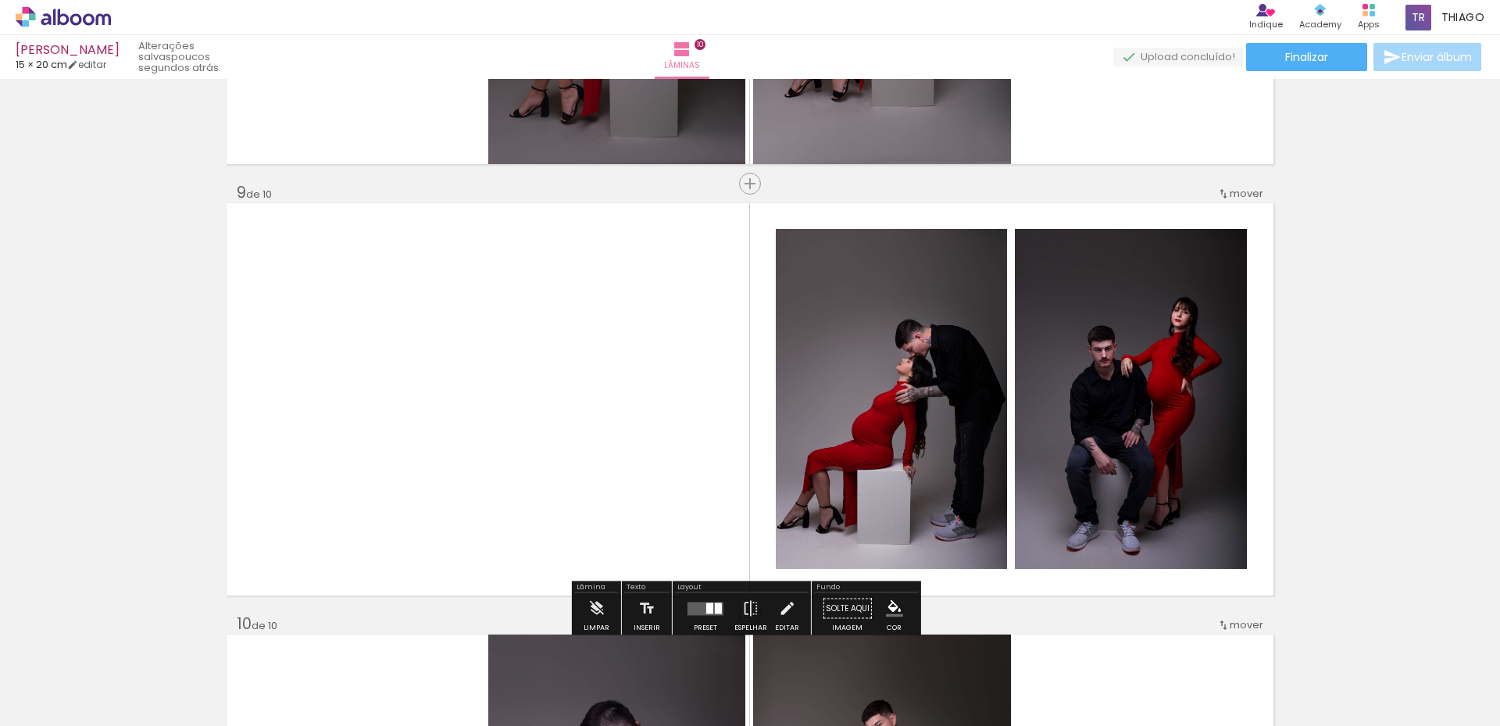
scroll to position [3369, 0]
click at [710, 603] on quentale-layouter at bounding box center [705, 608] width 36 height 13
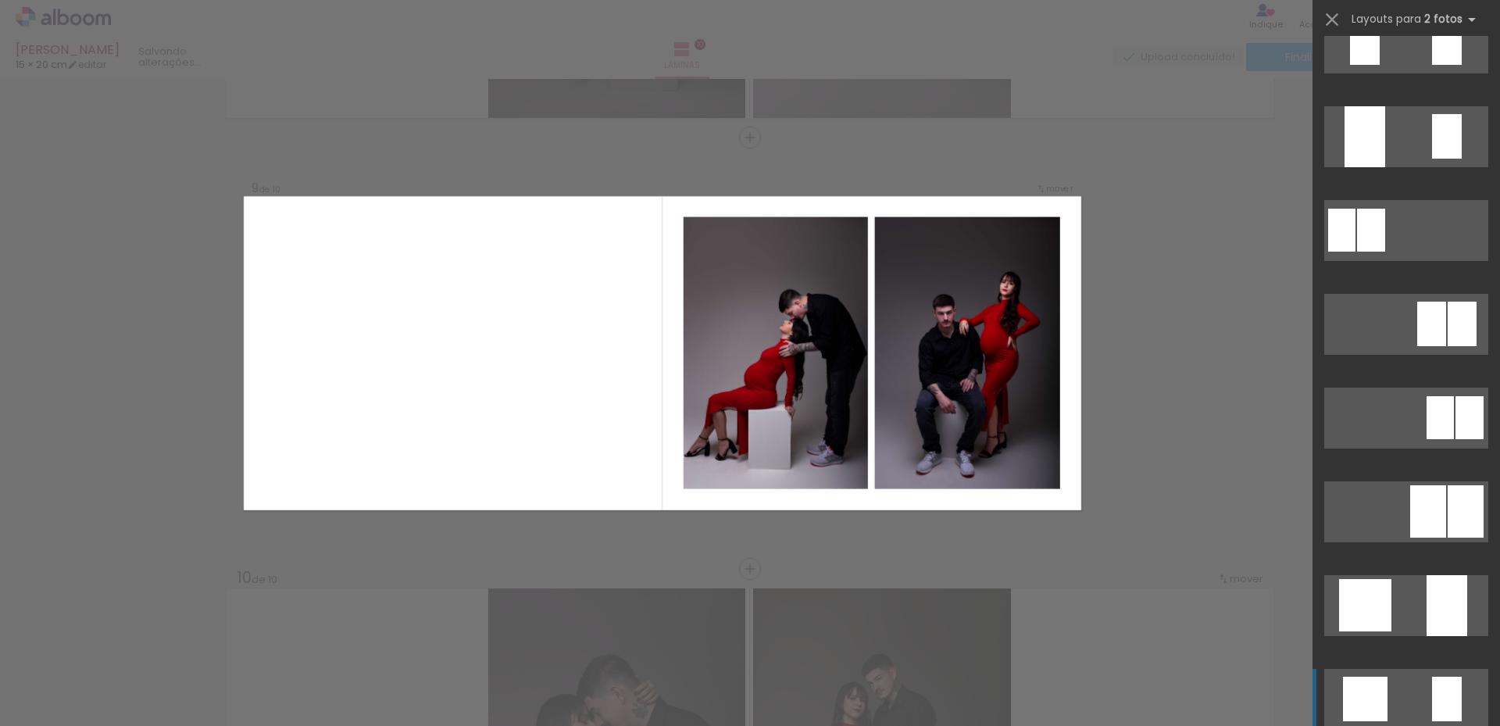
scroll to position [0, 0]
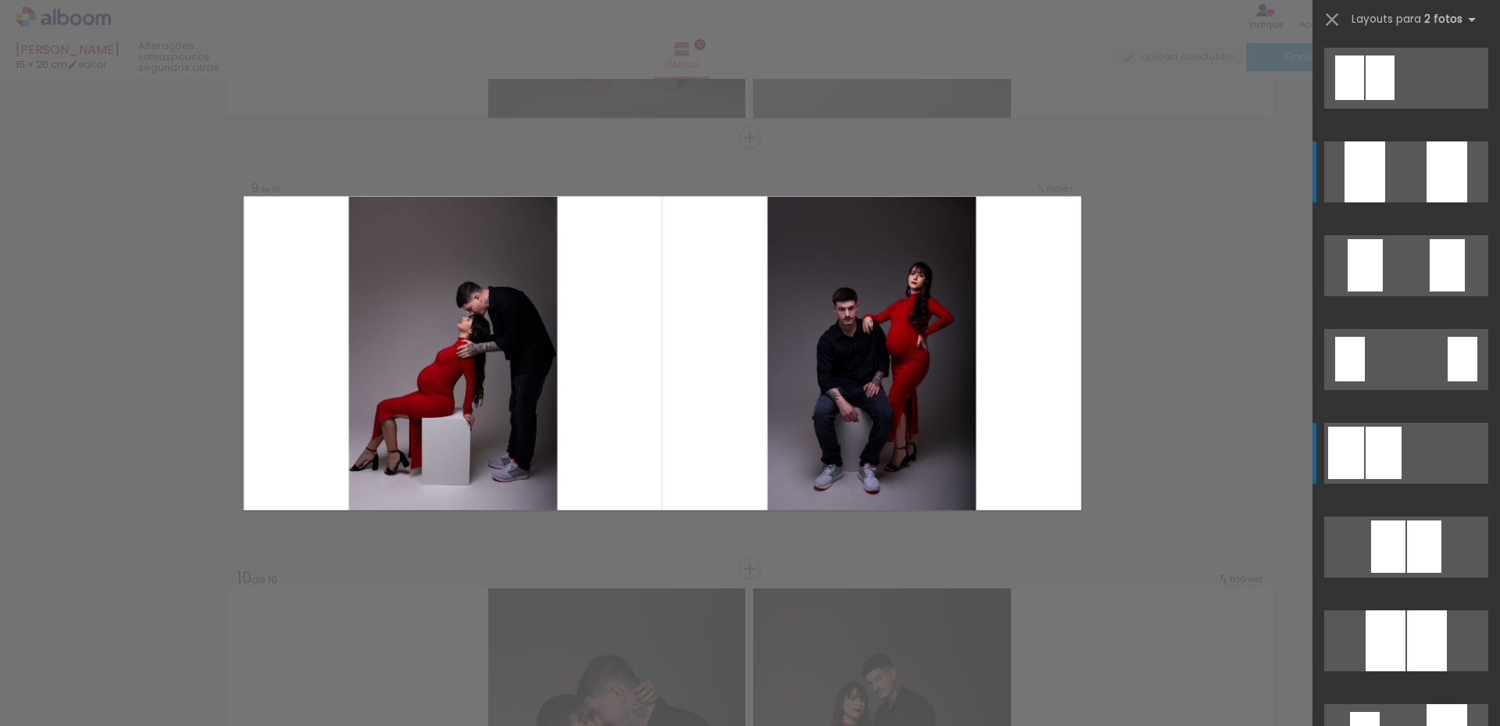
click at [1405, 175] on quentale-layouter at bounding box center [1406, 171] width 164 height 61
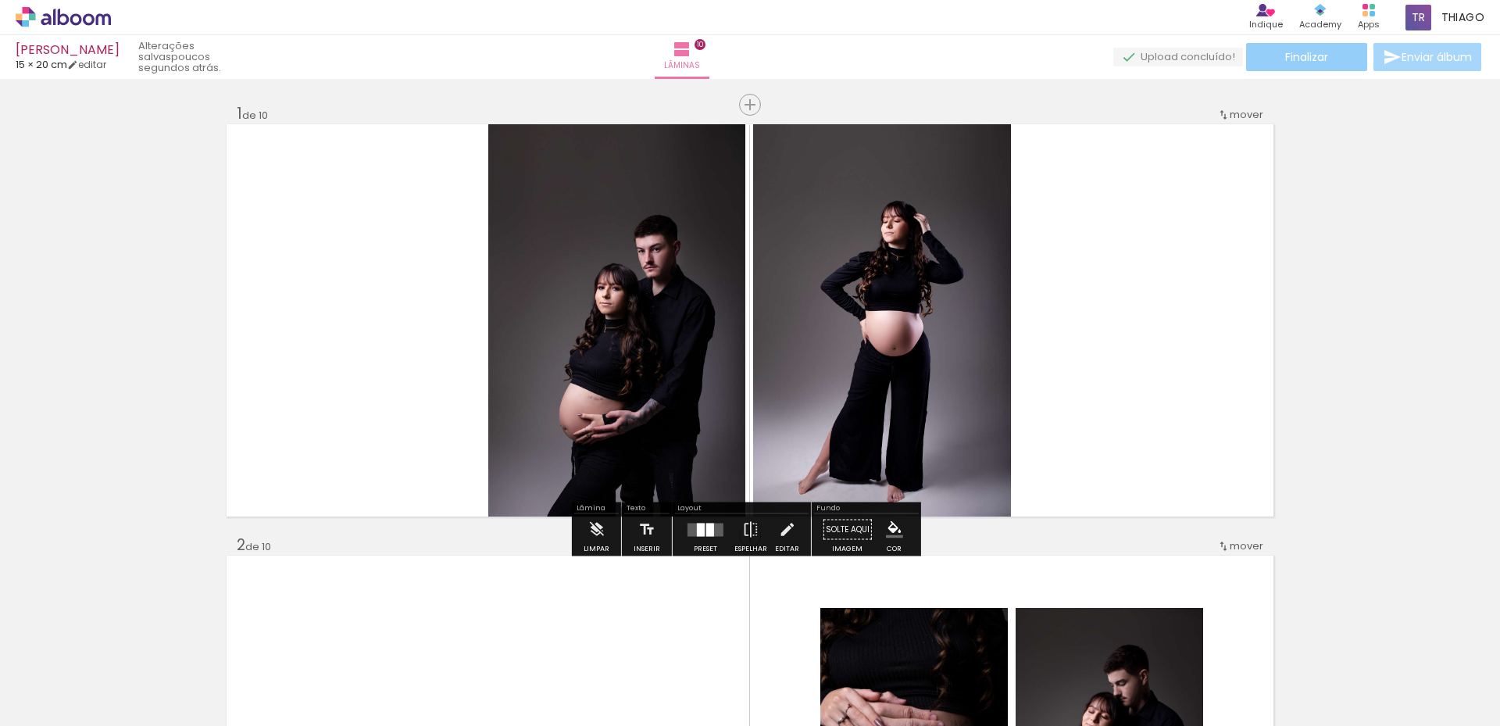
click at [1312, 66] on paper-button "Finalizar" at bounding box center [1306, 57] width 121 height 28
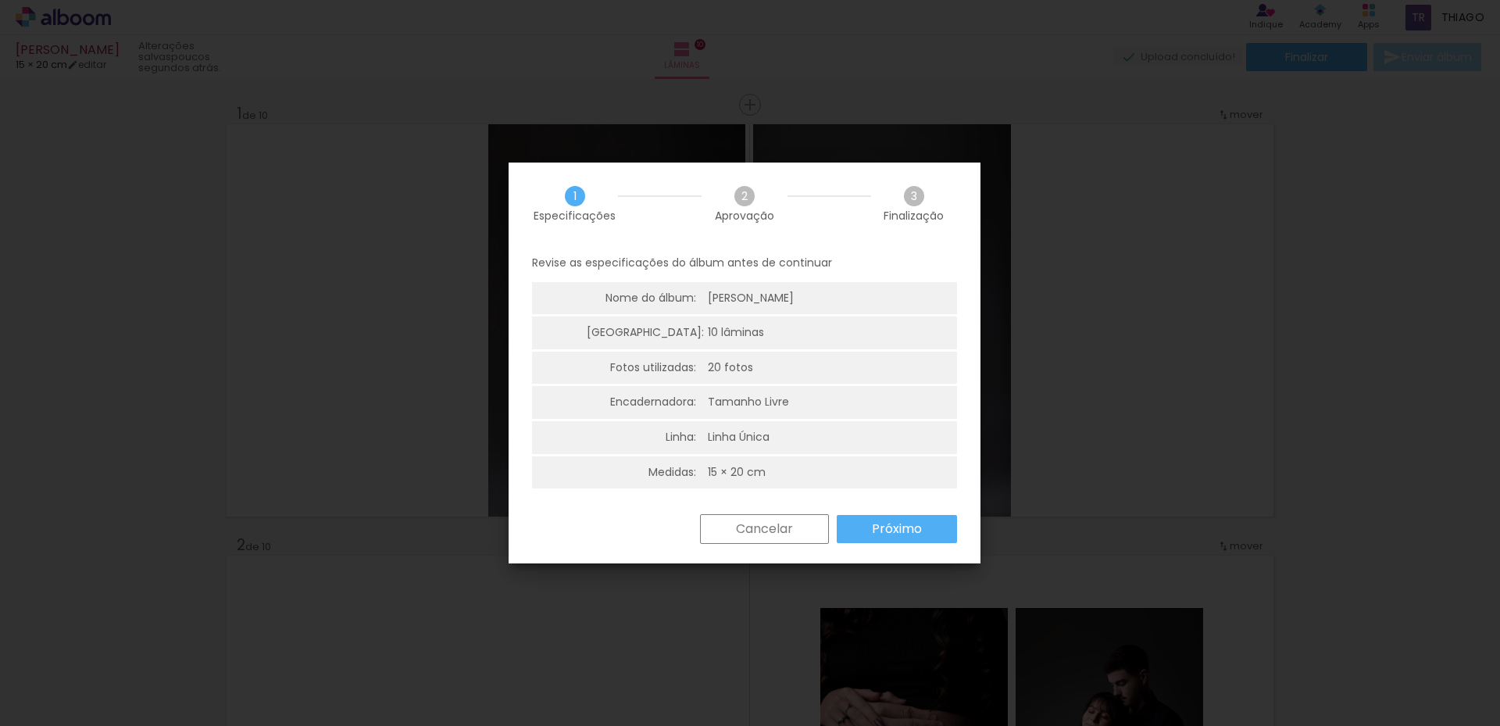
click at [0, 0] on slot "Próximo" at bounding box center [0, 0] width 0 height 0
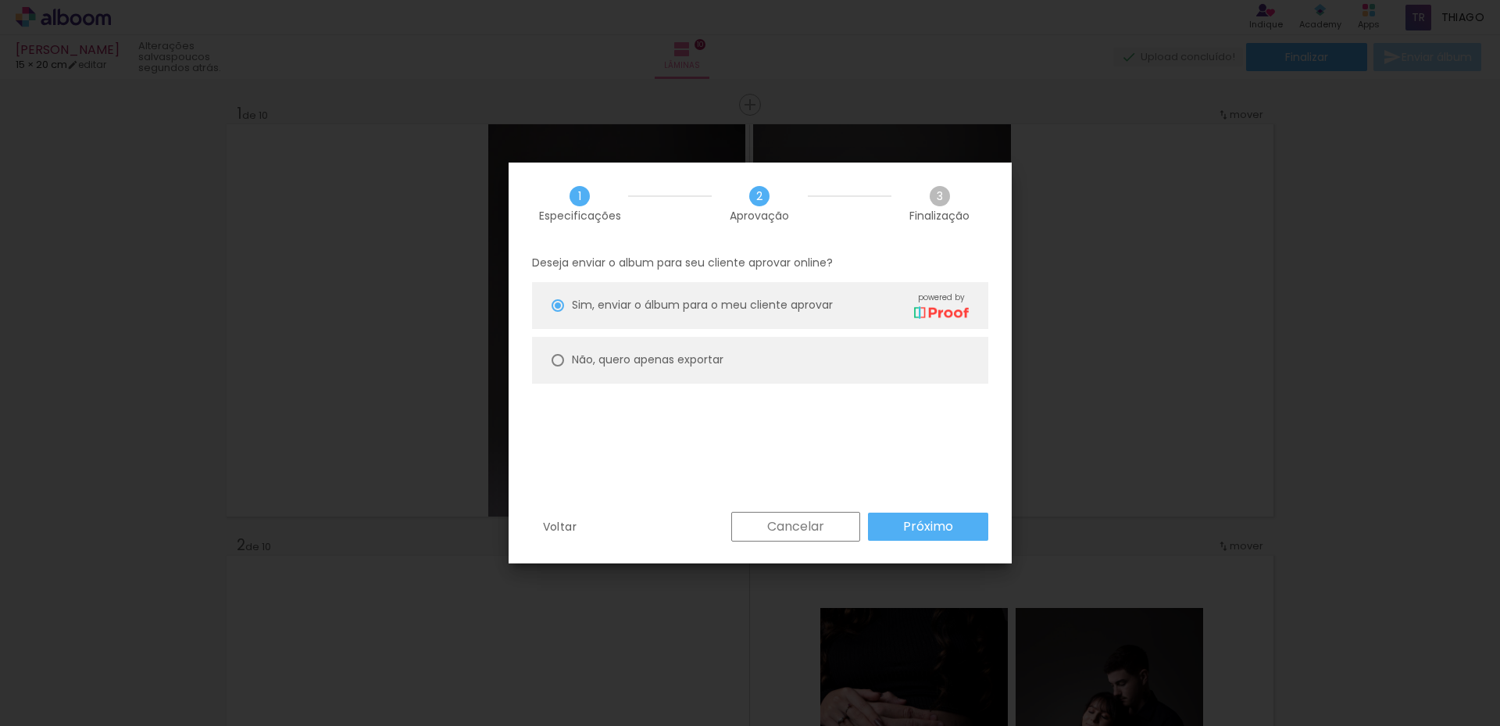
click at [720, 376] on paper-radio-button "Não, quero apenas exportar" at bounding box center [760, 360] width 456 height 47
type paper-radio-button "on"
click at [725, 363] on paper-radio-button "Não, quero apenas exportar" at bounding box center [760, 360] width 456 height 47
click at [0, 0] on slot "Próximo" at bounding box center [0, 0] width 0 height 0
type input "Alta, 300 DPI"
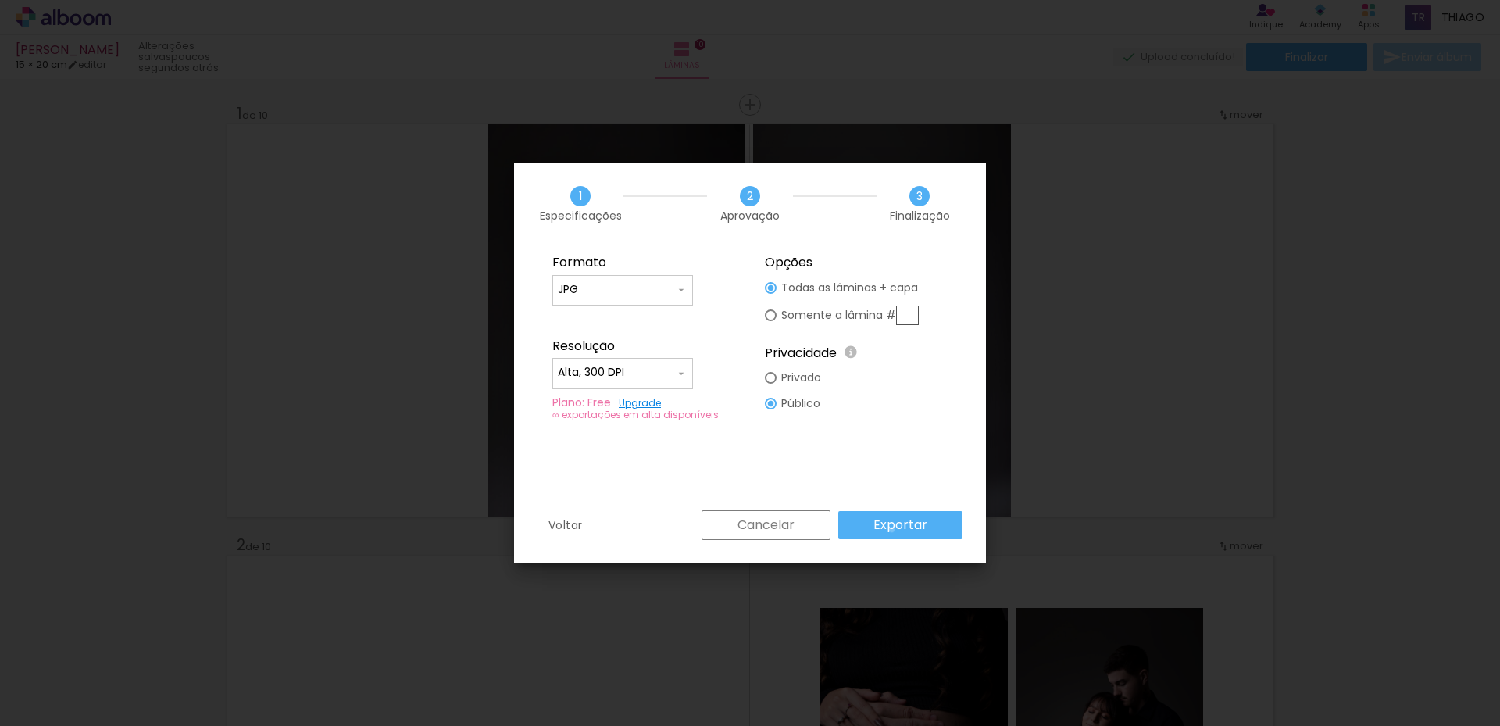
click at [0, 0] on slot "Exportar" at bounding box center [0, 0] width 0 height 0
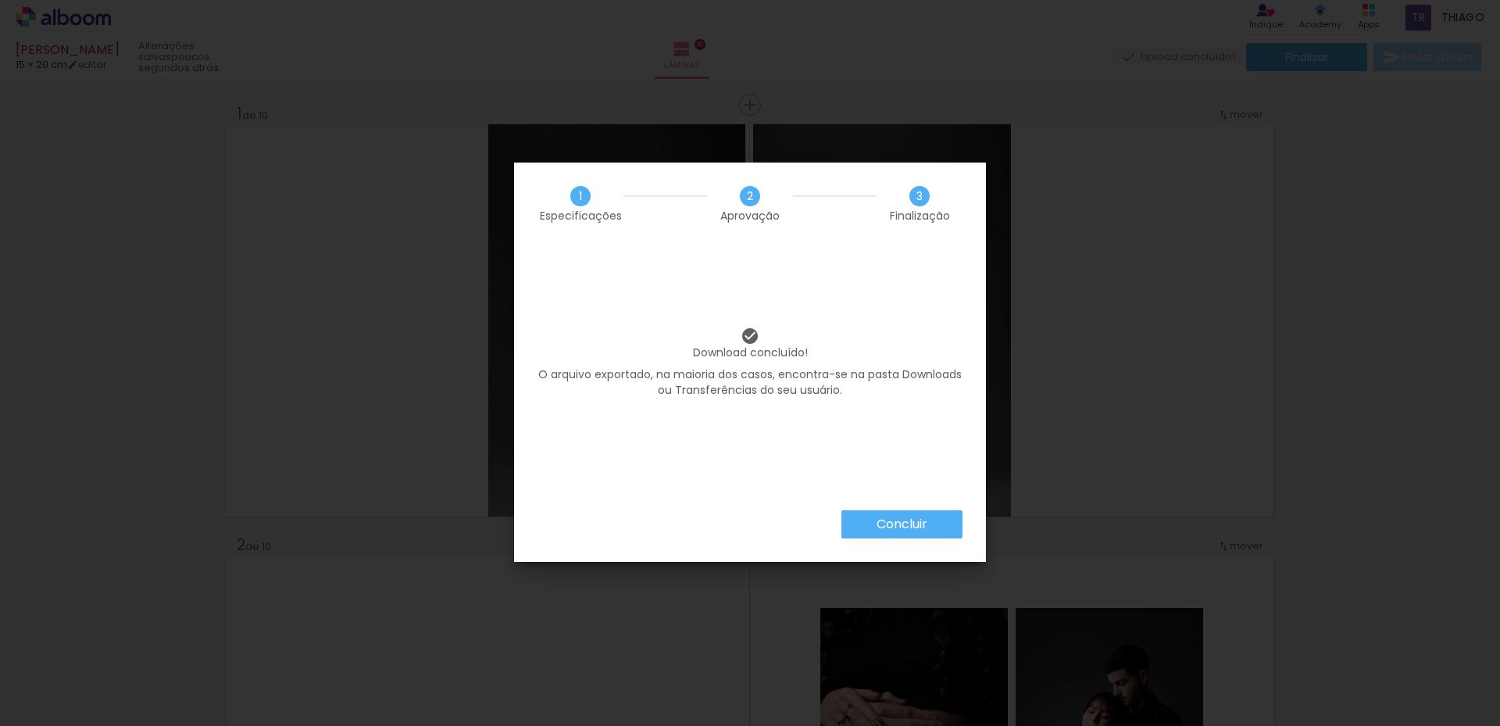
scroll to position [0, 470]
drag, startPoint x: 891, startPoint y: 524, endPoint x: 1286, endPoint y: 208, distance: 505.6
click at [0, 0] on slot "Concluir" at bounding box center [0, 0] width 0 height 0
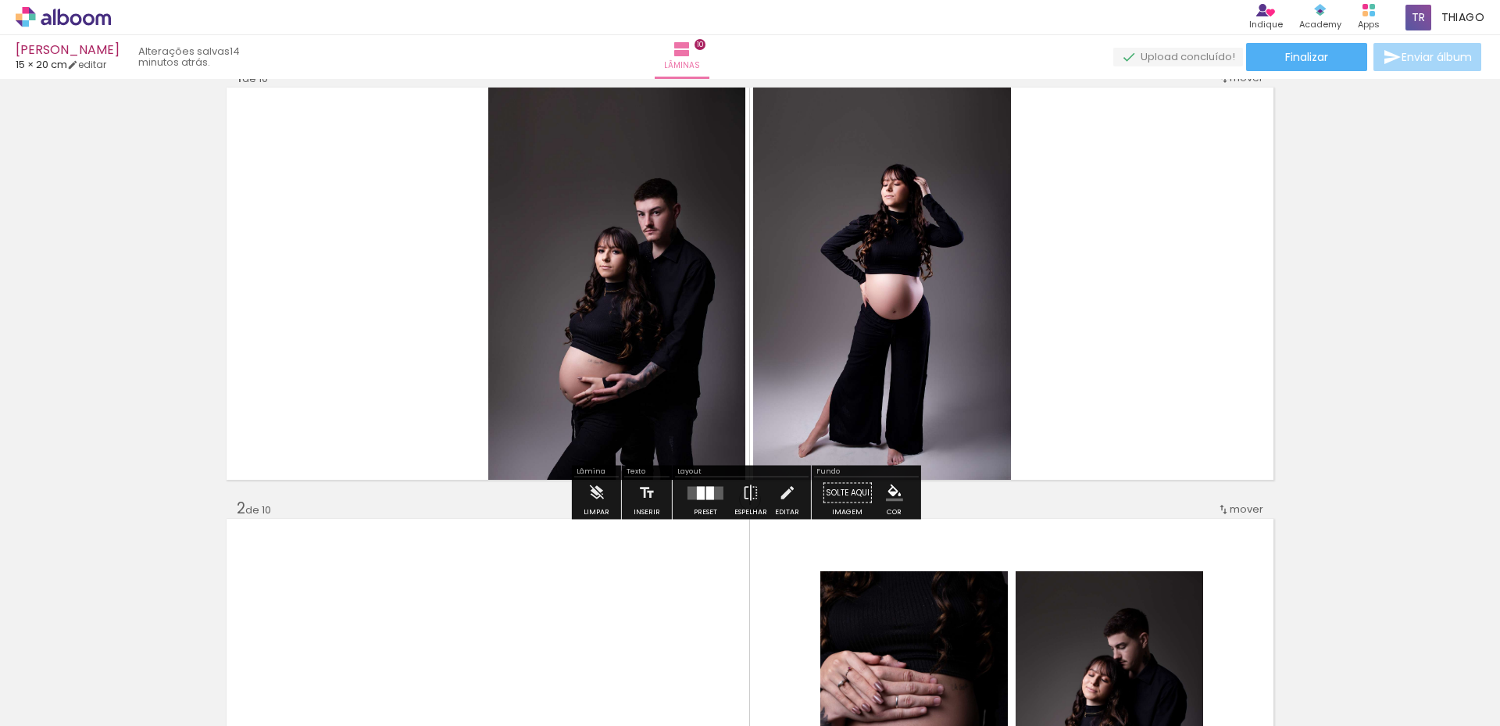
scroll to position [0, 0]
